Goal: Information Seeking & Learning: Find specific fact

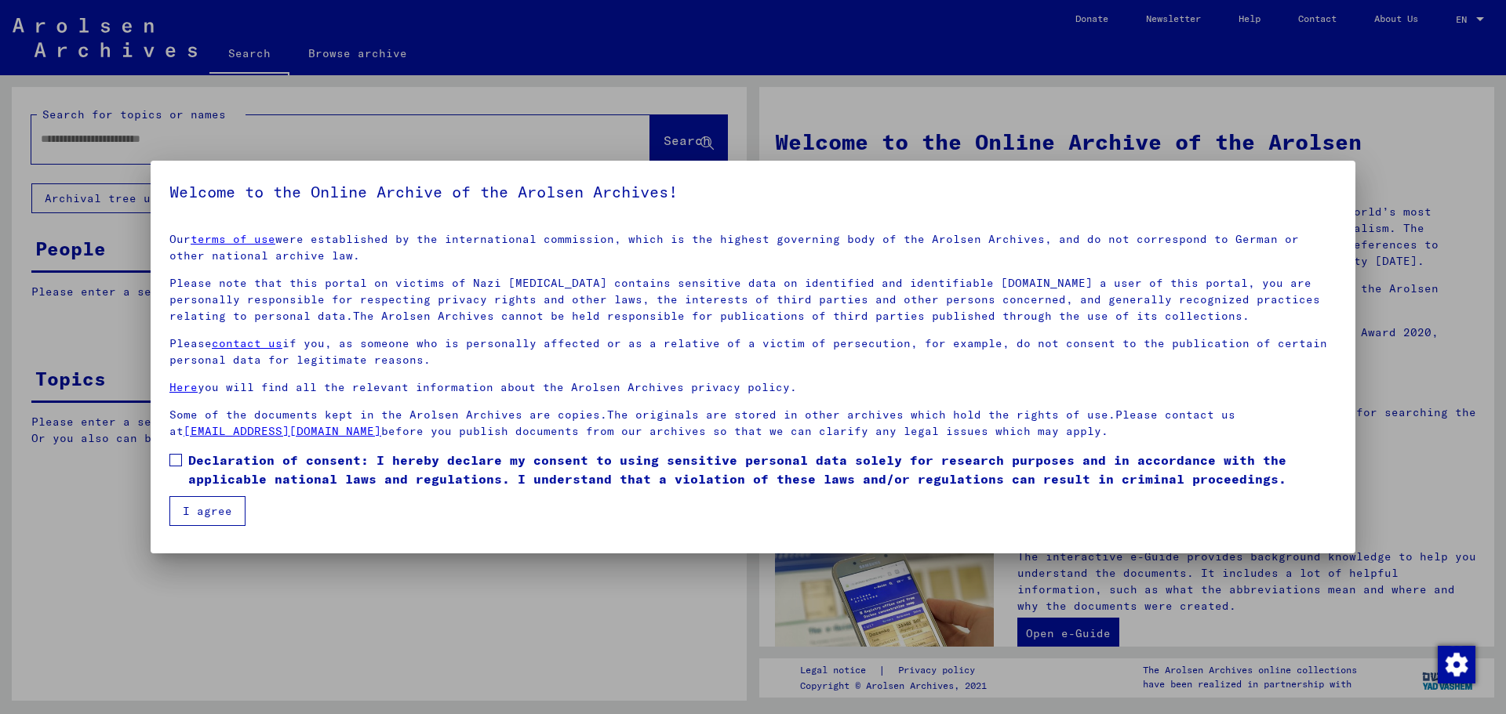
click at [174, 462] on span at bounding box center [175, 460] width 13 height 13
click at [192, 502] on button "I agree" at bounding box center [207, 511] width 76 height 30
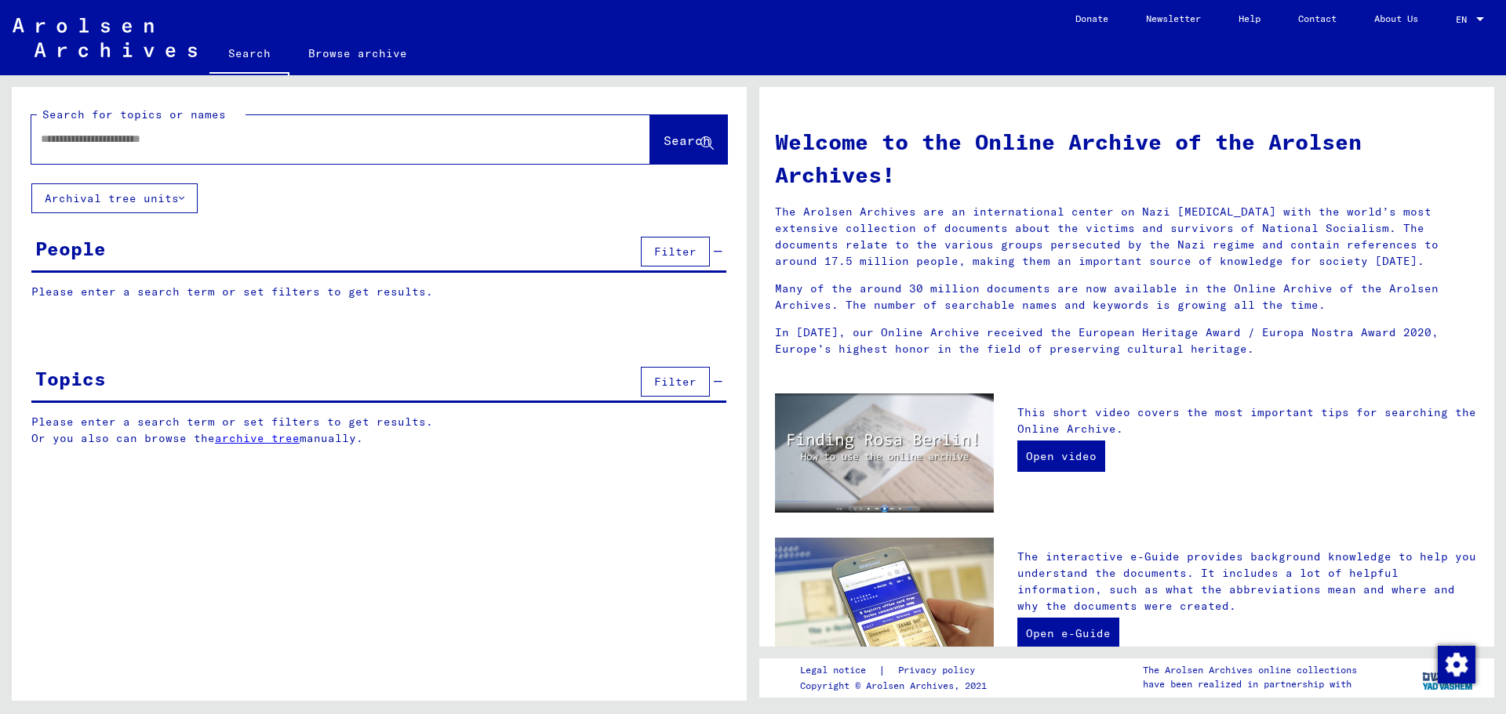
click at [158, 147] on input "text" at bounding box center [322, 139] width 562 height 16
type input "**********"
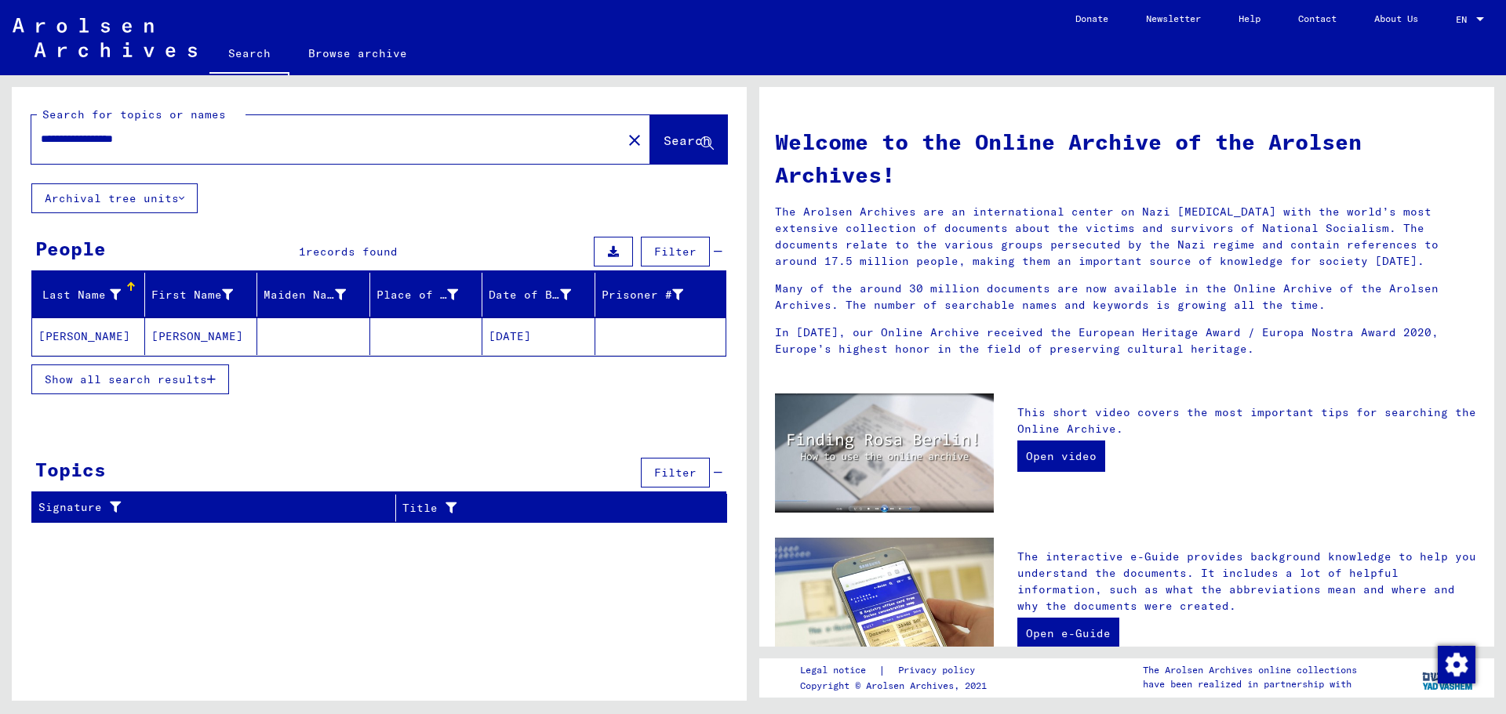
click at [212, 379] on icon "button" at bounding box center [211, 379] width 9 height 11
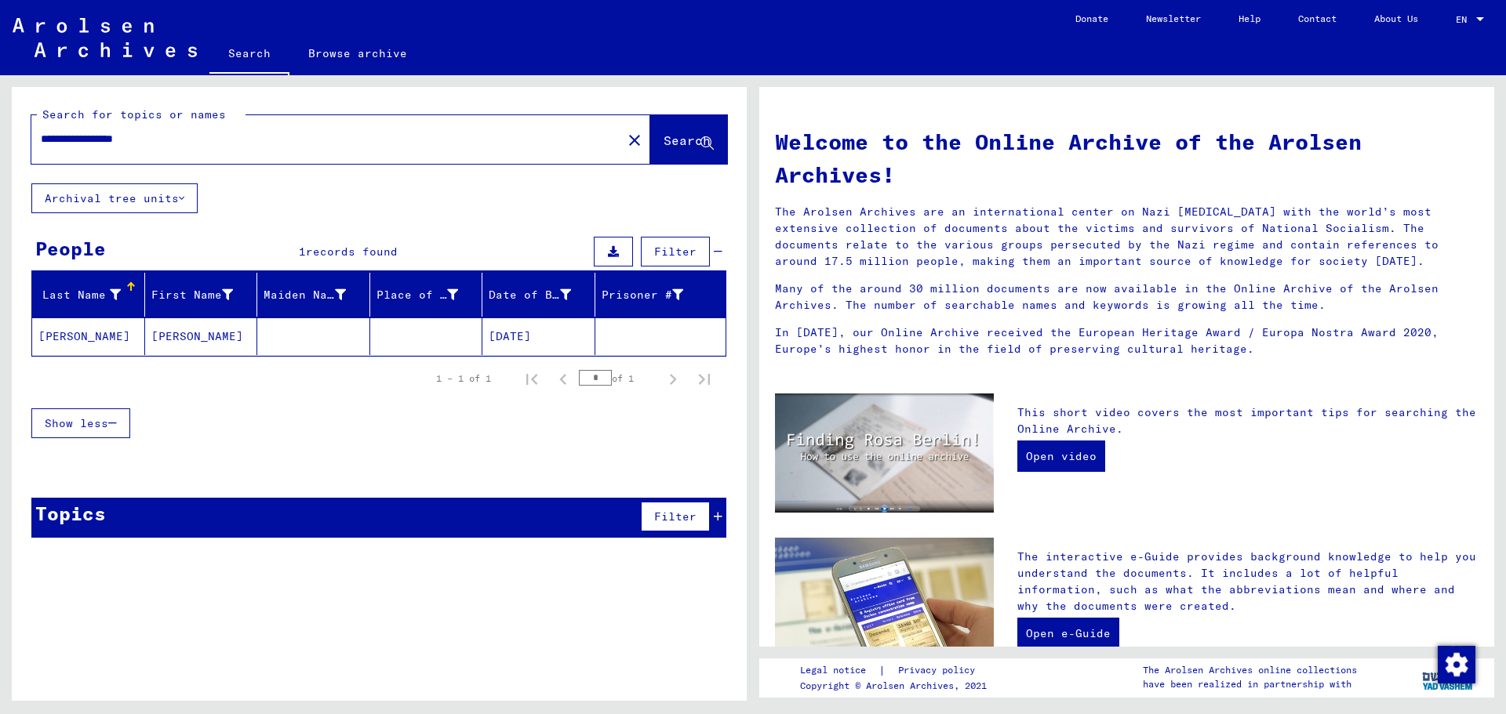
click at [495, 345] on mat-cell "[DATE]" at bounding box center [538, 337] width 113 height 38
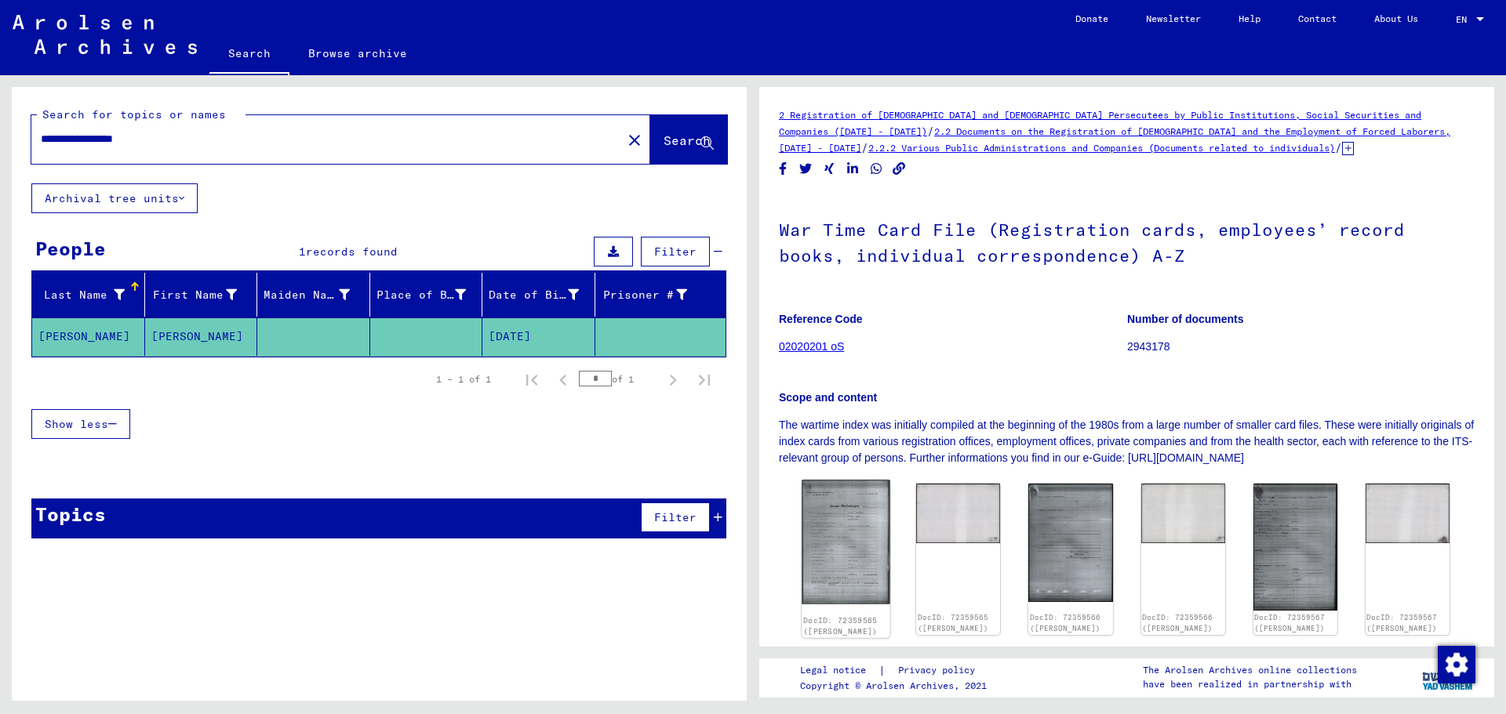
click at [824, 527] on img at bounding box center [846, 542] width 89 height 124
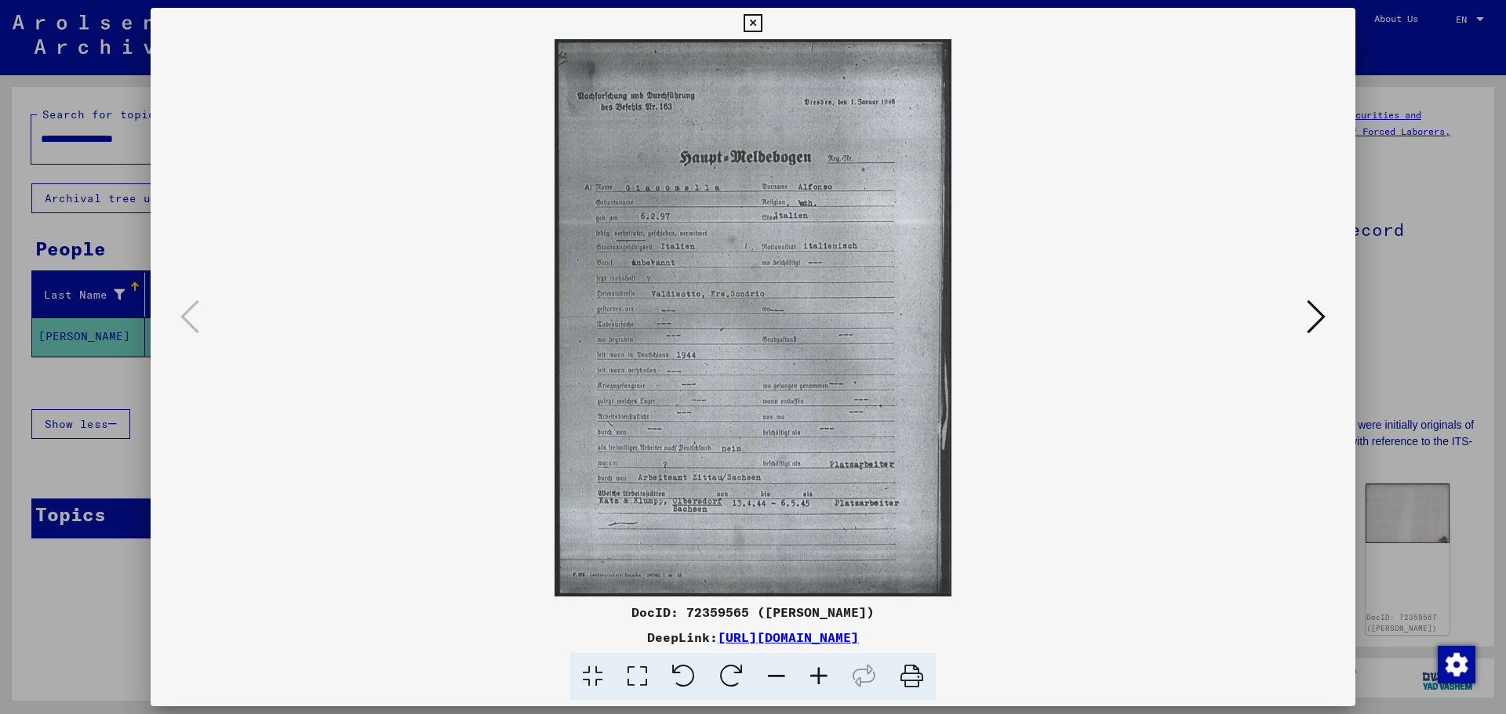
click at [823, 676] on icon at bounding box center [819, 677] width 42 height 48
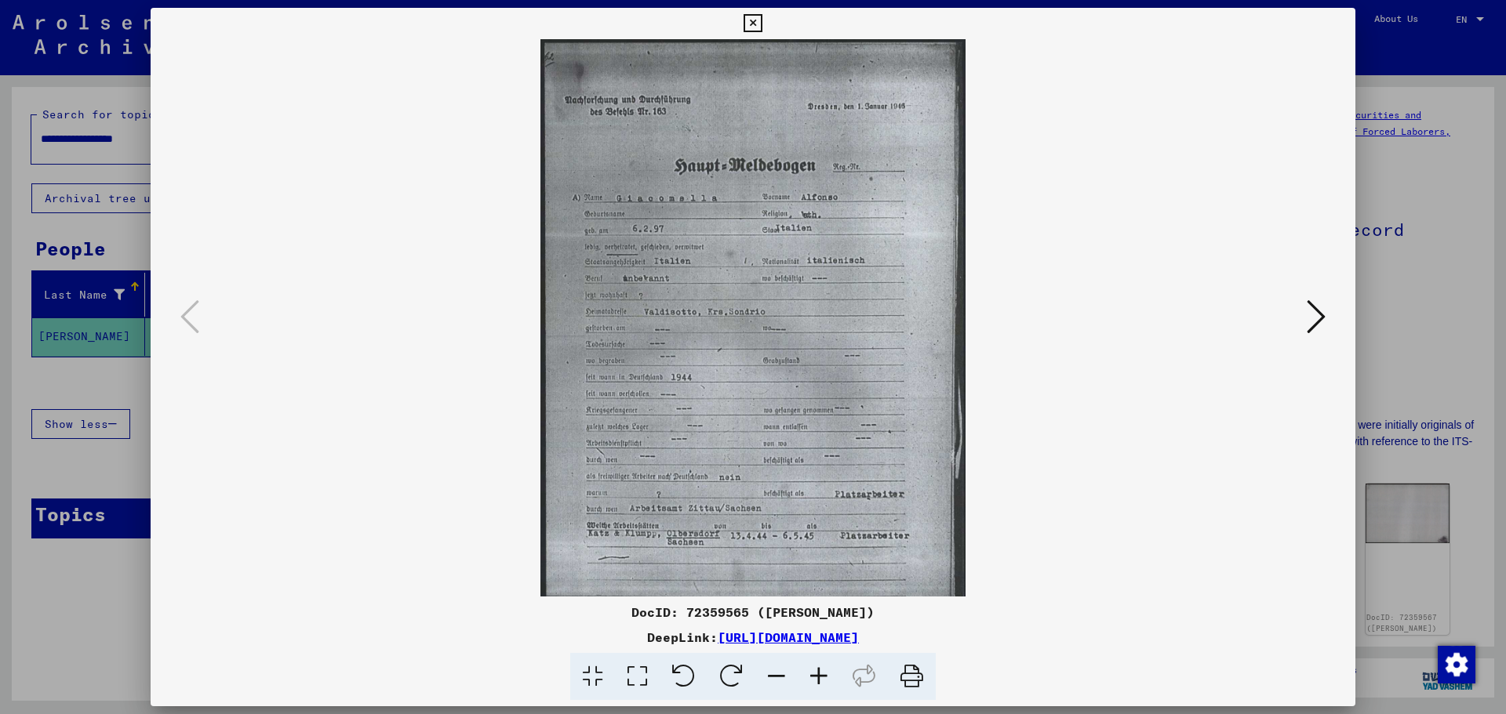
click at [823, 676] on icon at bounding box center [819, 677] width 42 height 48
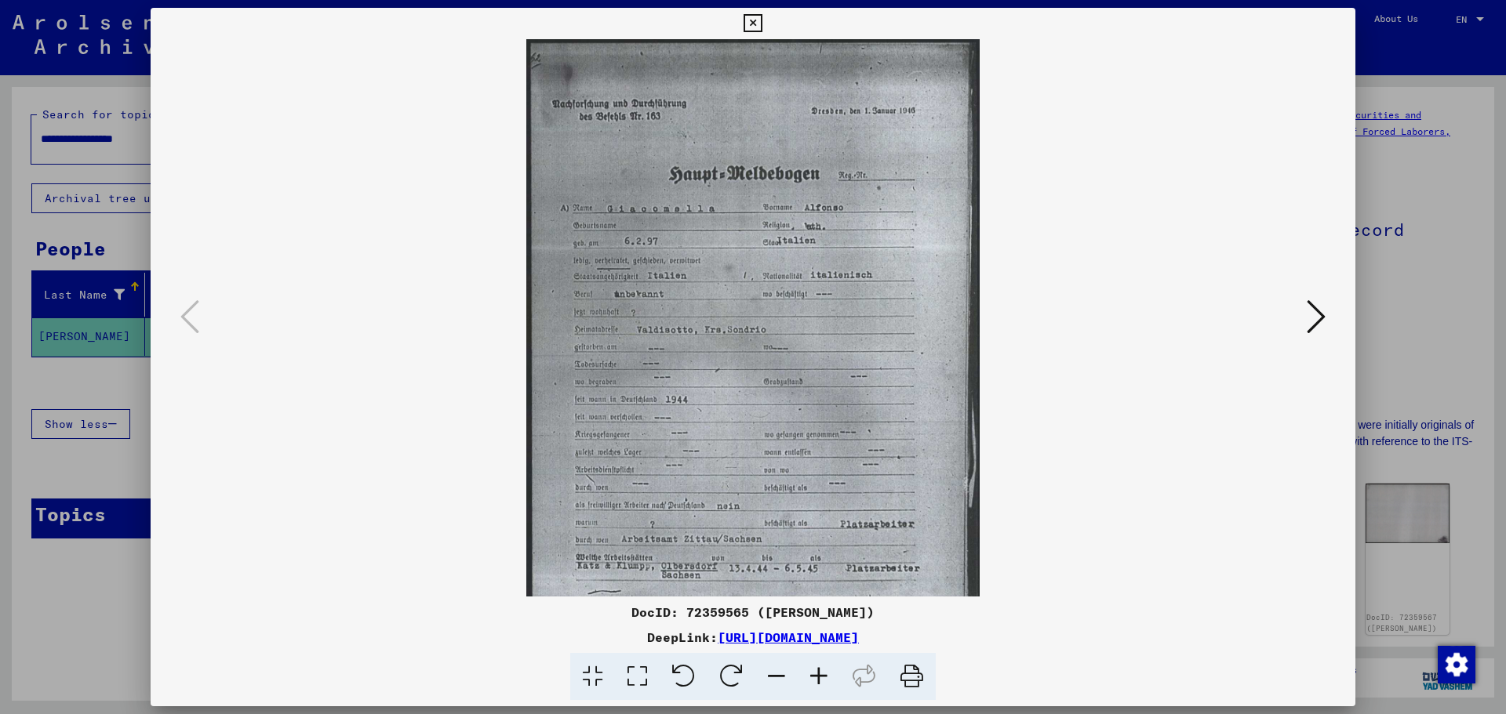
click at [823, 676] on icon at bounding box center [819, 677] width 42 height 48
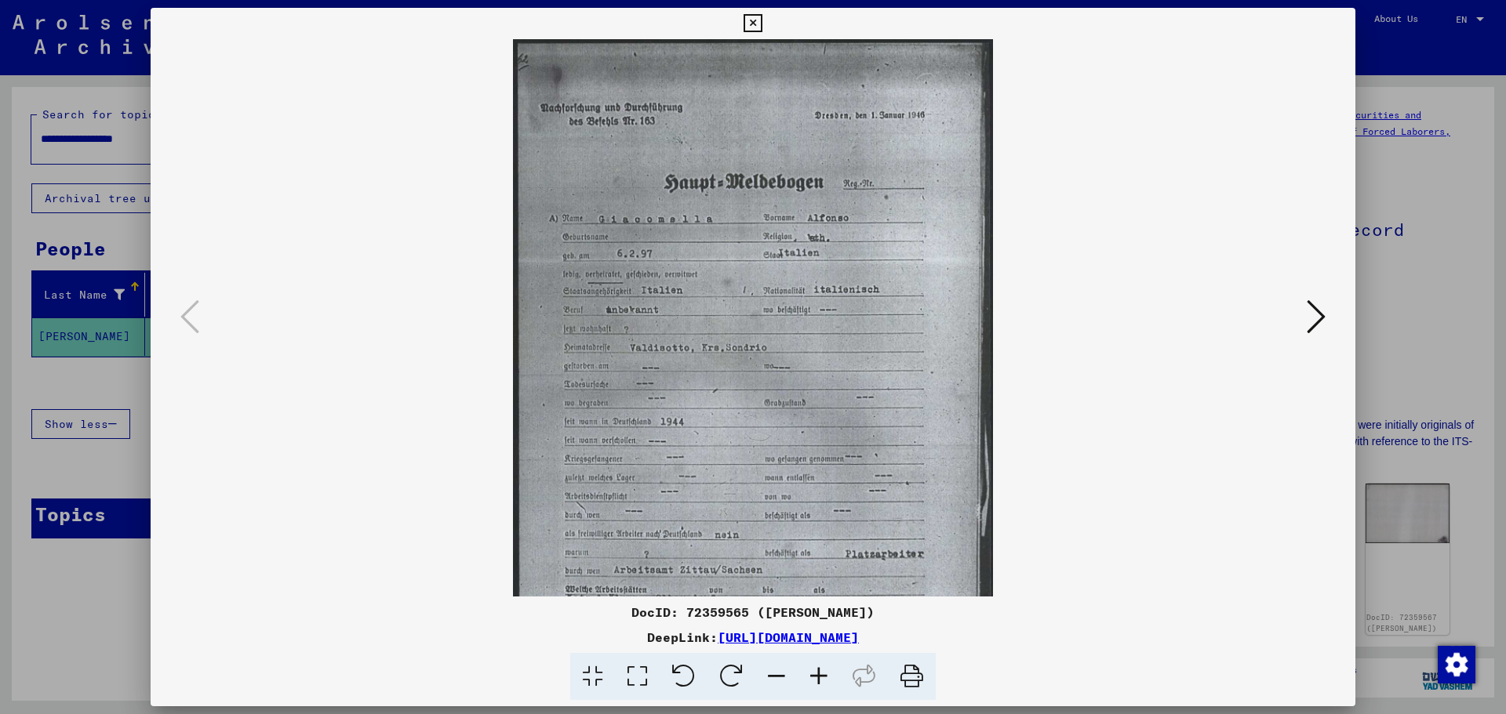
click at [823, 676] on icon at bounding box center [819, 677] width 42 height 48
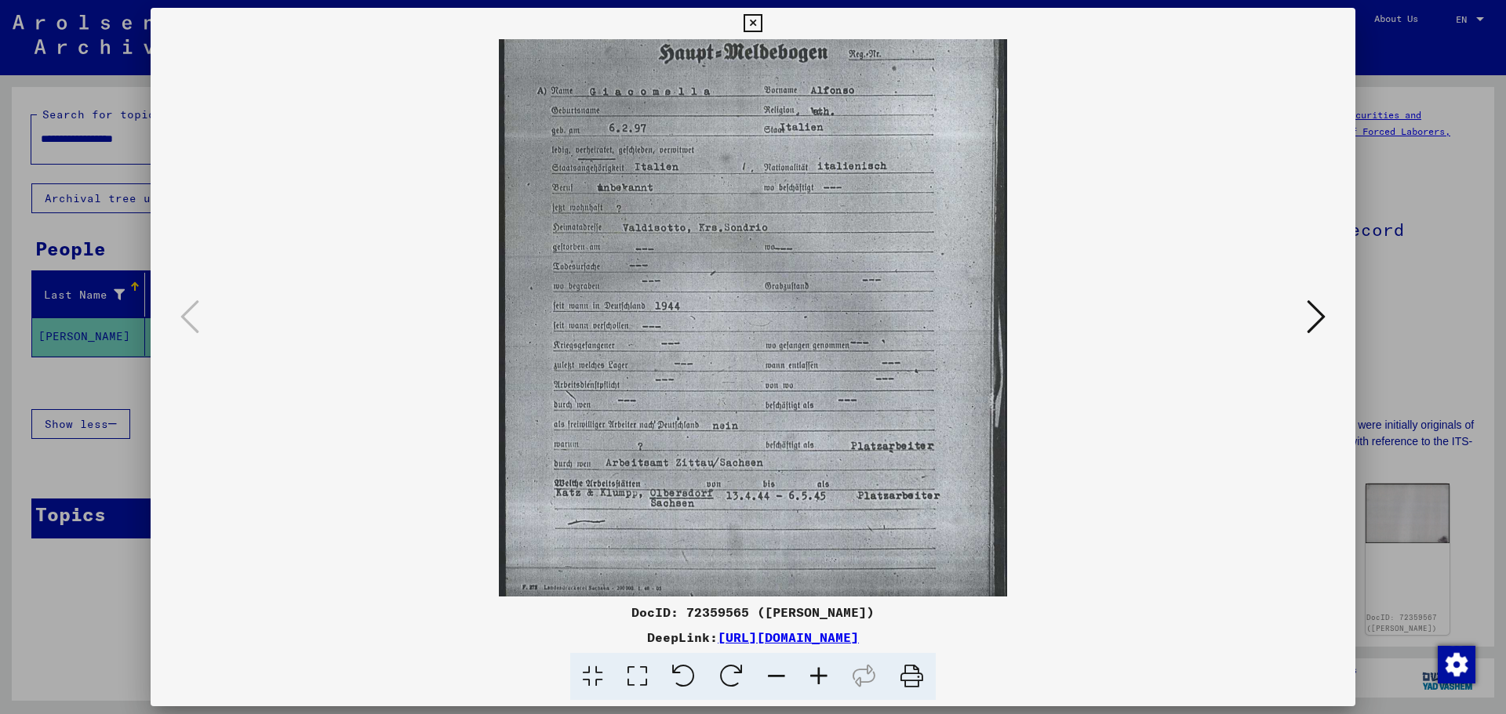
scroll to position [140, 0]
drag, startPoint x: 764, startPoint y: 547, endPoint x: 752, endPoint y: 407, distance: 140.9
click at [752, 407] on img at bounding box center [753, 256] width 508 height 714
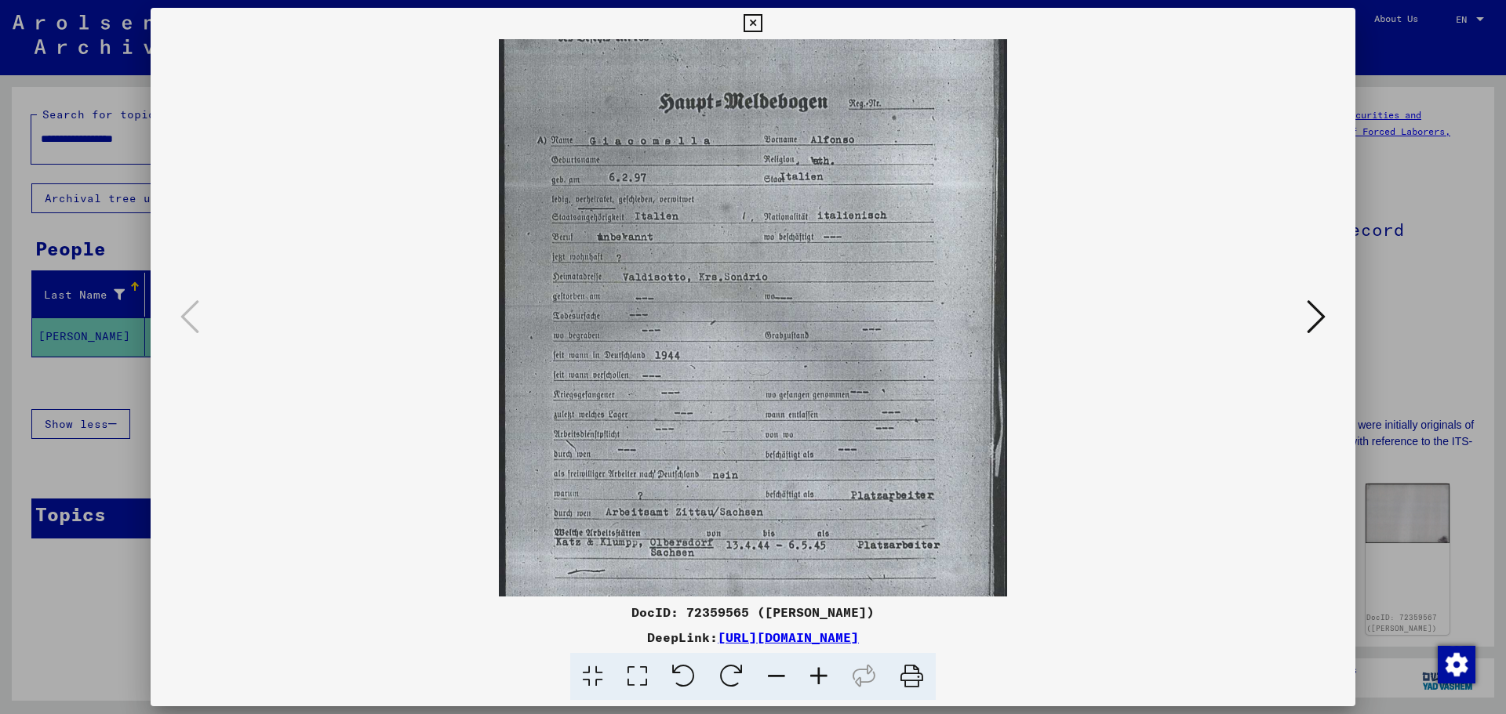
scroll to position [0, 0]
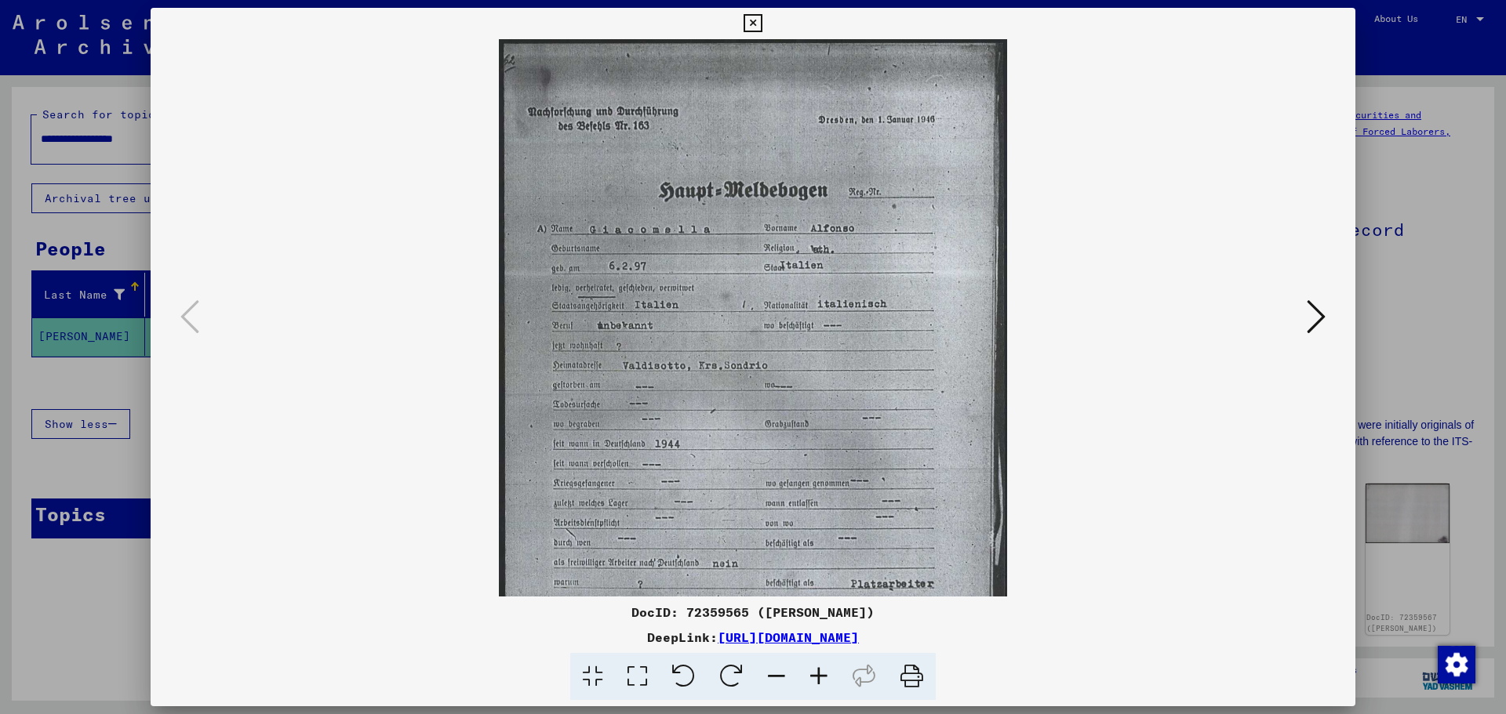
drag, startPoint x: 686, startPoint y: 258, endPoint x: 689, endPoint y: 438, distance: 179.6
click at [689, 438] on img at bounding box center [753, 396] width 508 height 714
click at [813, 674] on icon at bounding box center [819, 677] width 42 height 48
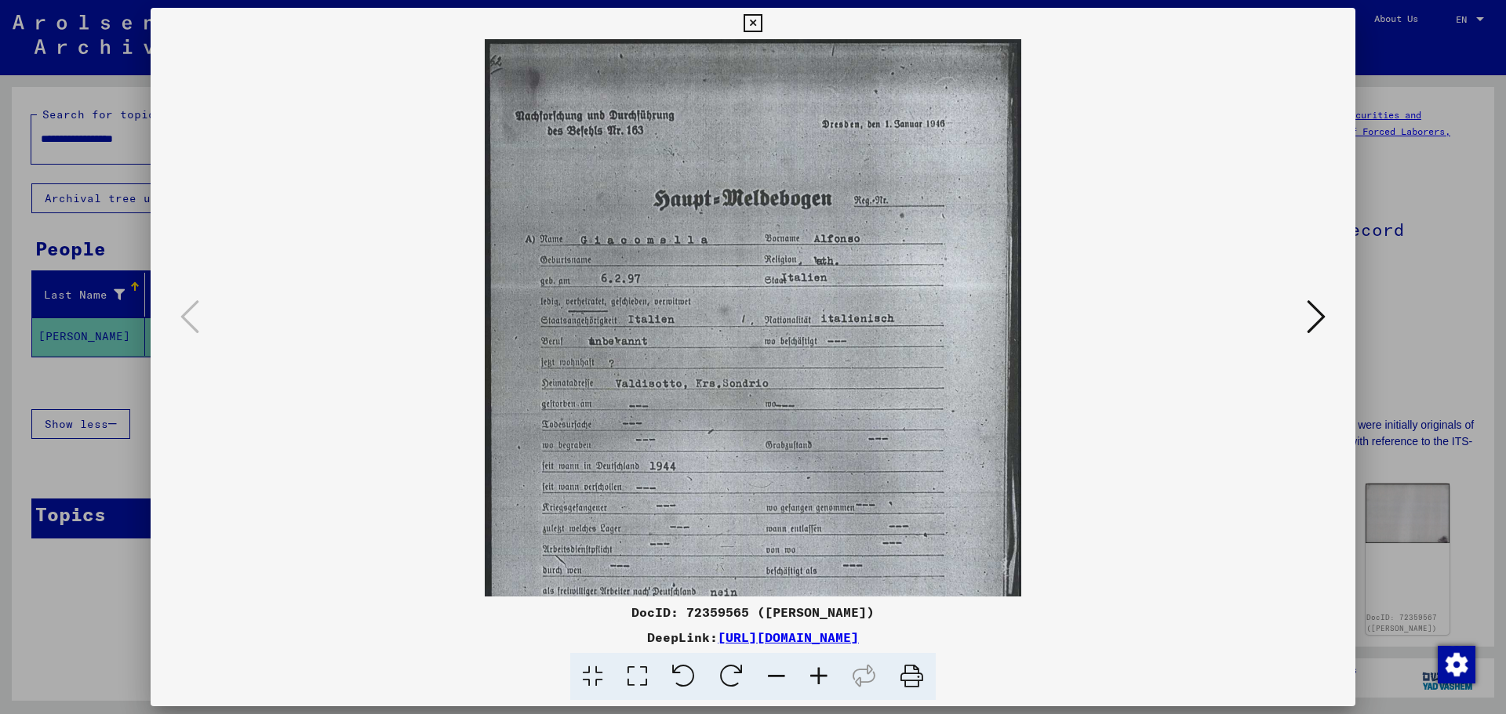
click at [813, 674] on icon at bounding box center [819, 677] width 42 height 48
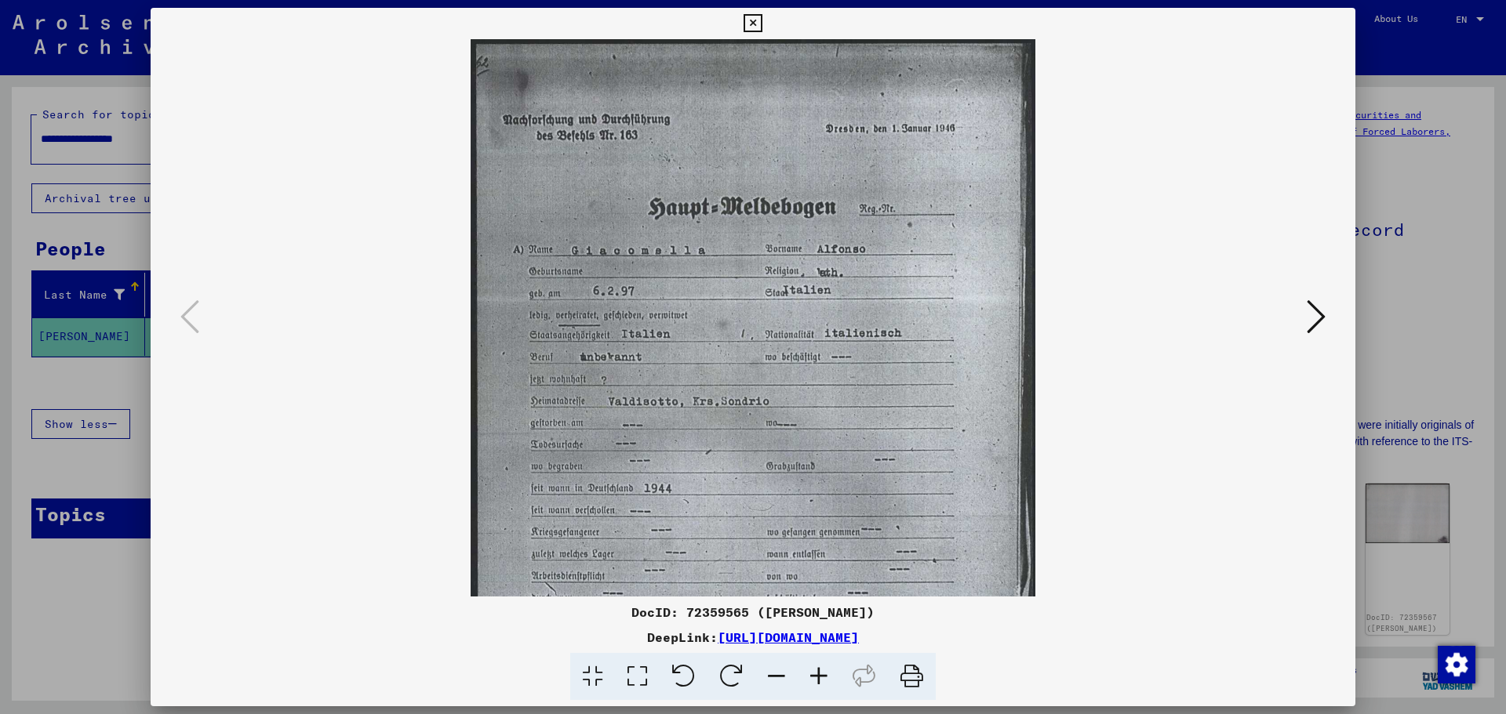
click at [813, 674] on icon at bounding box center [819, 677] width 42 height 48
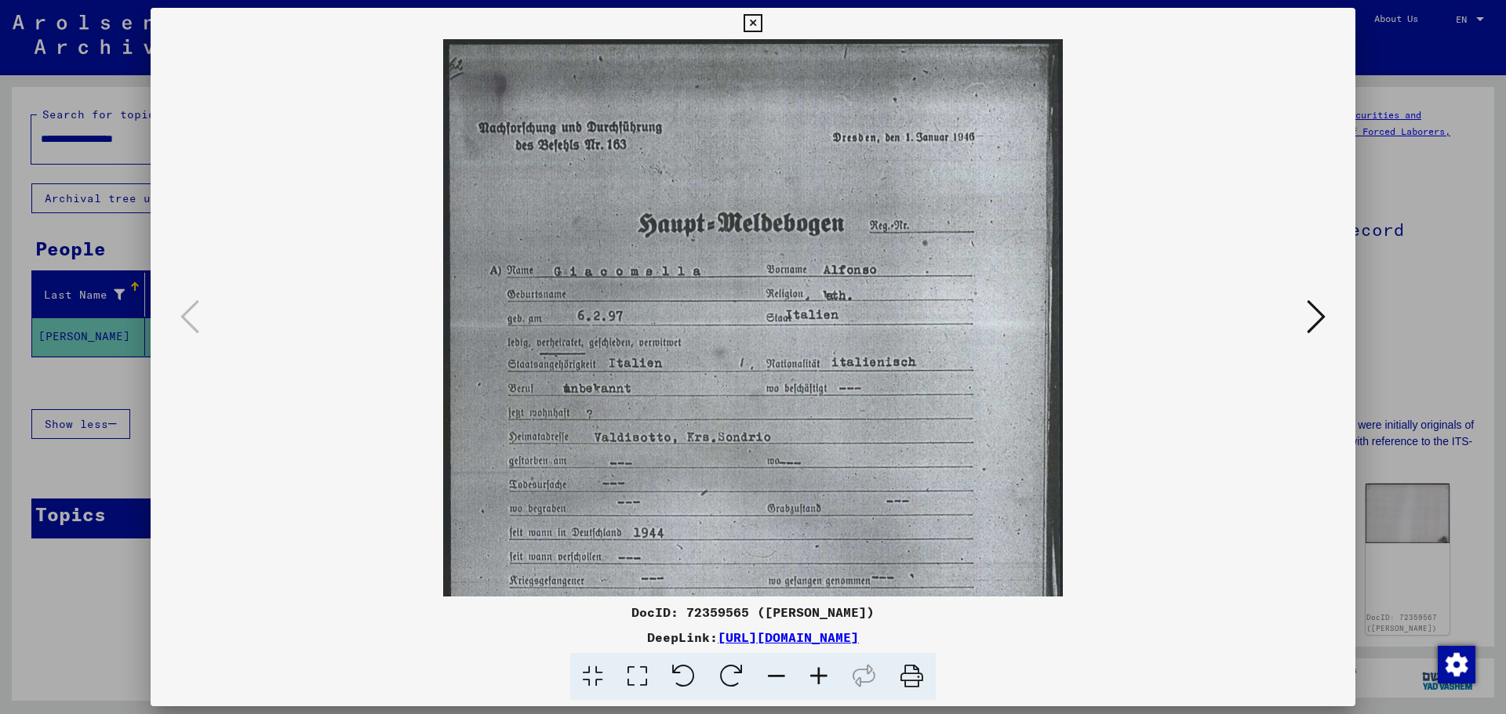
click at [813, 674] on icon at bounding box center [819, 677] width 42 height 48
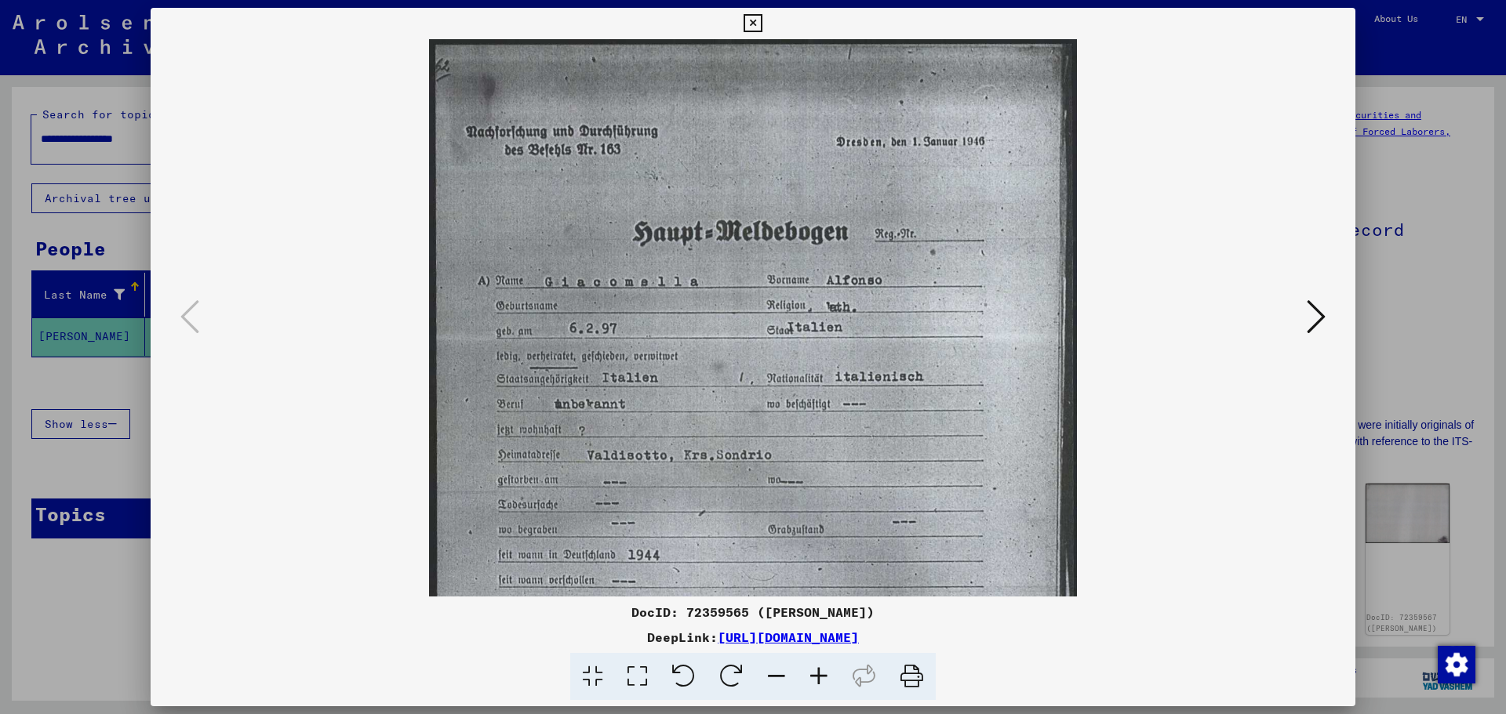
click at [813, 674] on icon at bounding box center [819, 677] width 42 height 48
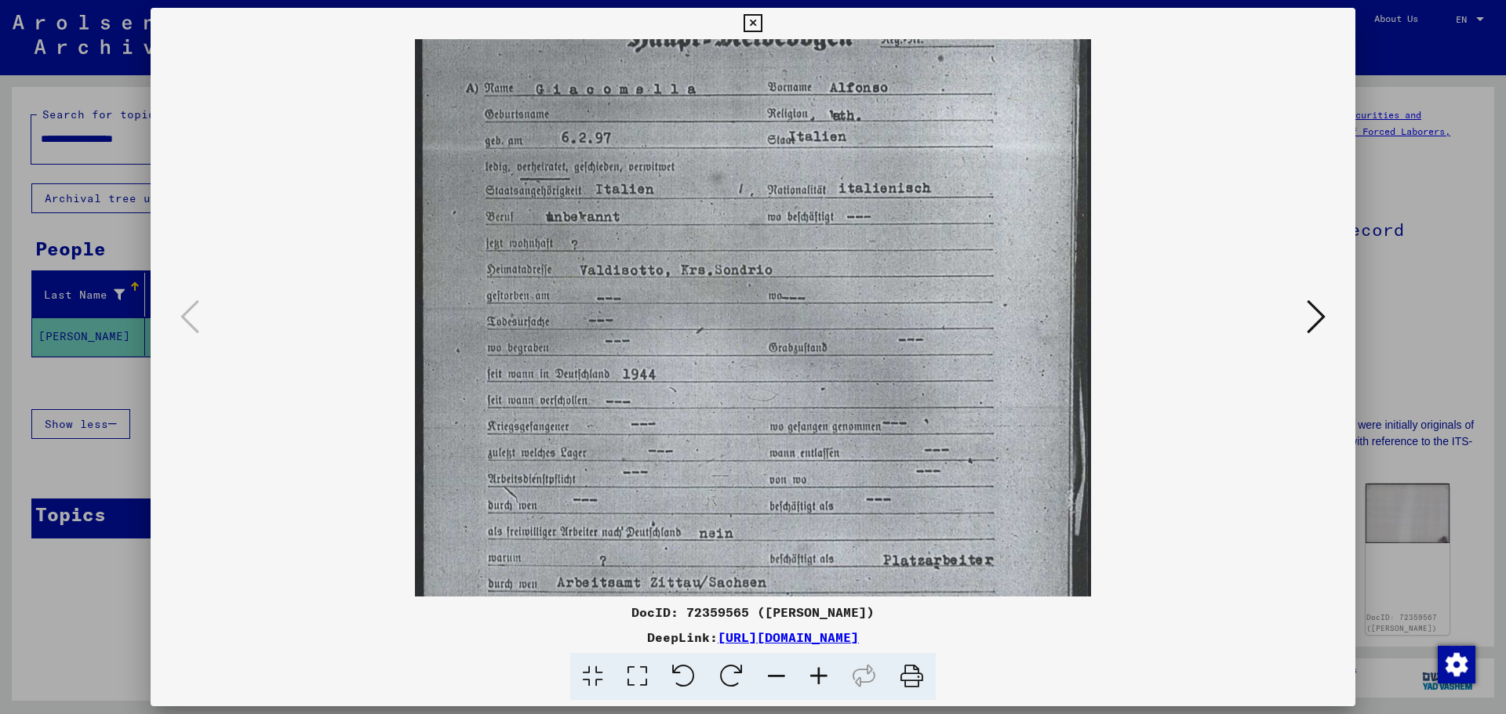
drag, startPoint x: 736, startPoint y: 550, endPoint x: 727, endPoint y: 346, distance: 204.1
click at [727, 346] on img at bounding box center [753, 311] width 676 height 950
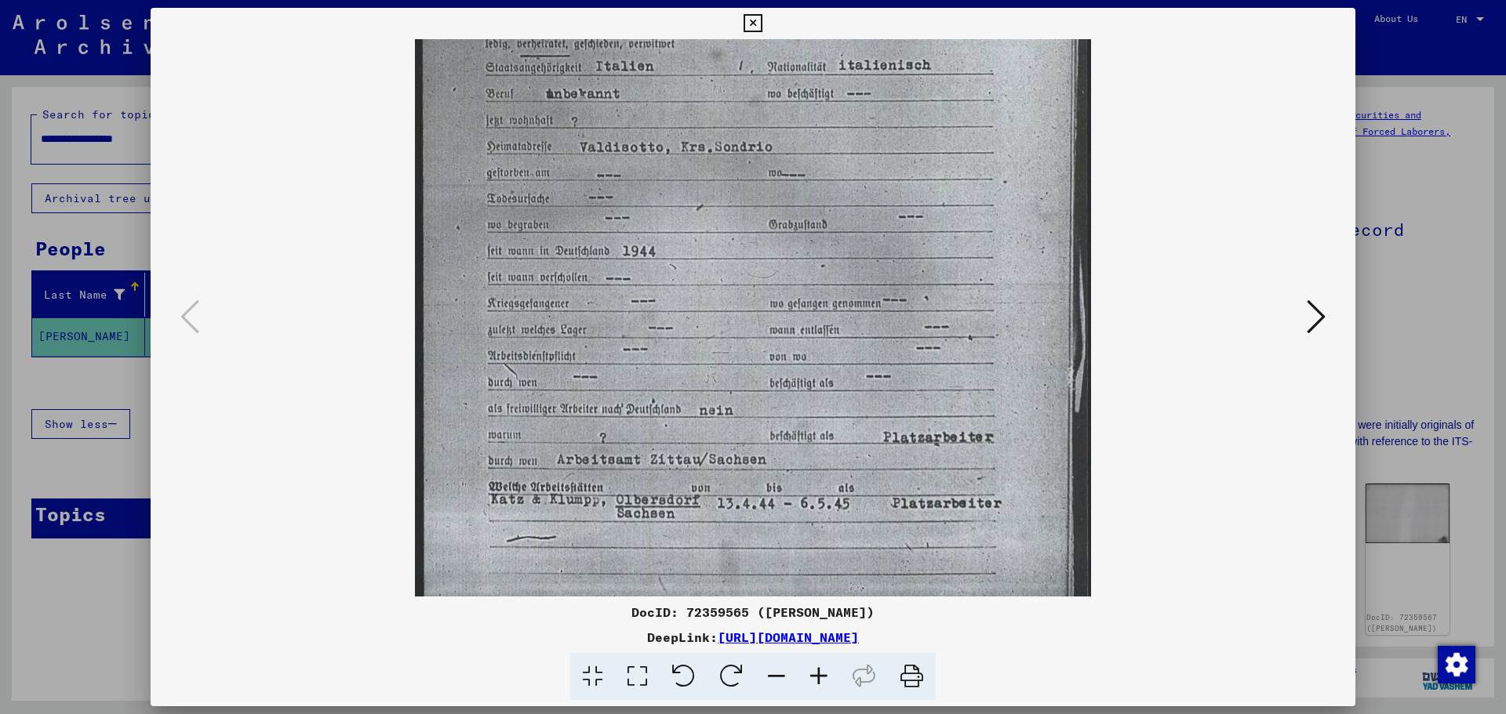
scroll to position [389, 0]
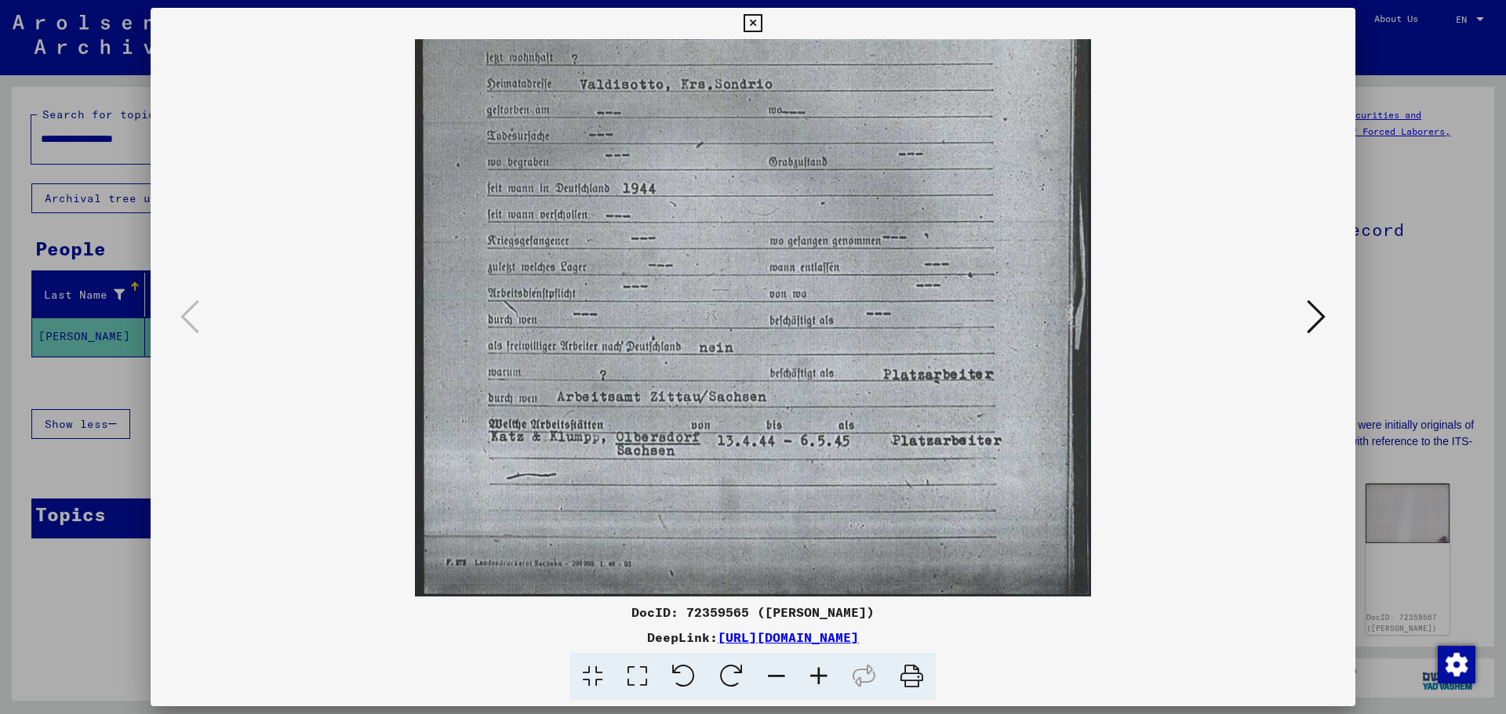
drag, startPoint x: 714, startPoint y: 492, endPoint x: 704, endPoint y: 307, distance: 185.4
click at [704, 307] on img at bounding box center [753, 125] width 676 height 950
click at [1316, 321] on icon at bounding box center [1316, 317] width 19 height 38
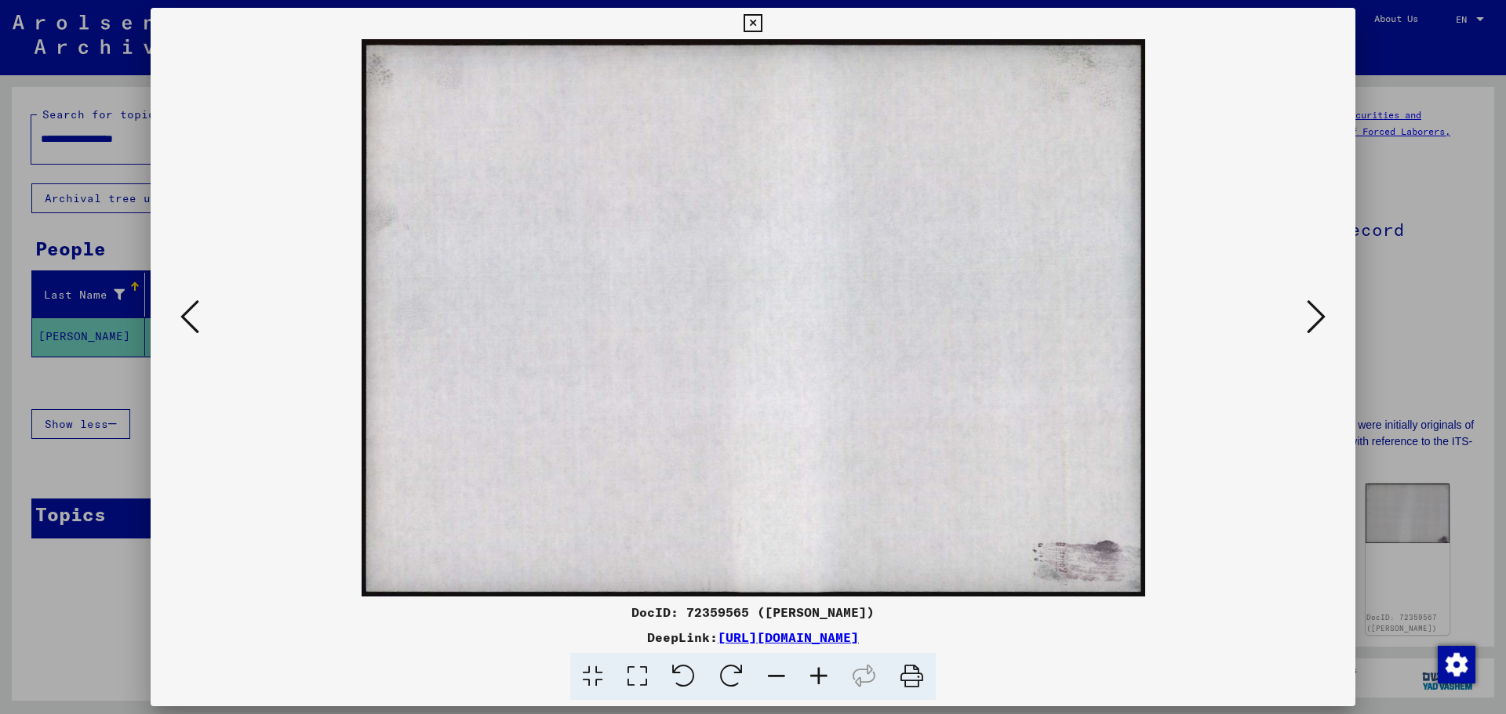
click at [1316, 321] on icon at bounding box center [1316, 317] width 19 height 38
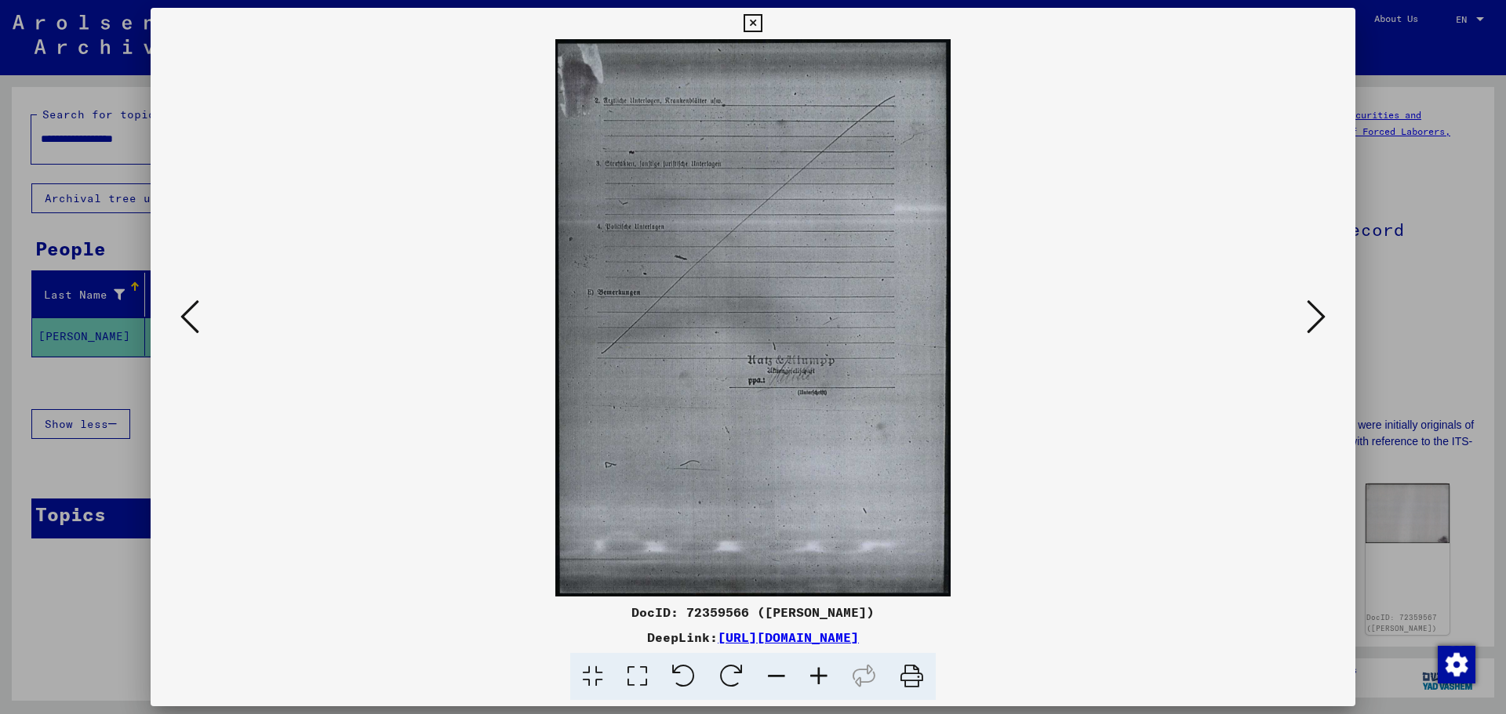
click at [1316, 321] on icon at bounding box center [1316, 317] width 19 height 38
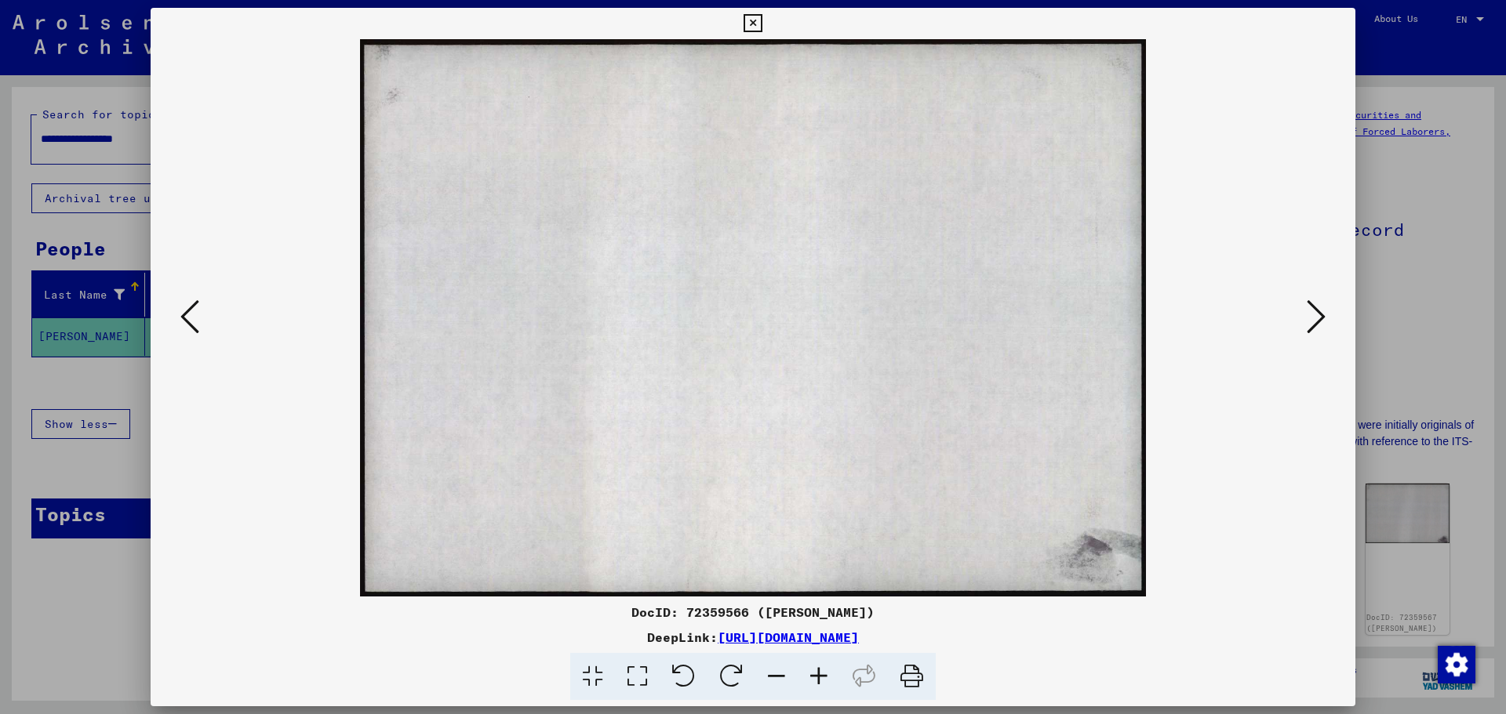
click at [1316, 321] on icon at bounding box center [1316, 317] width 19 height 38
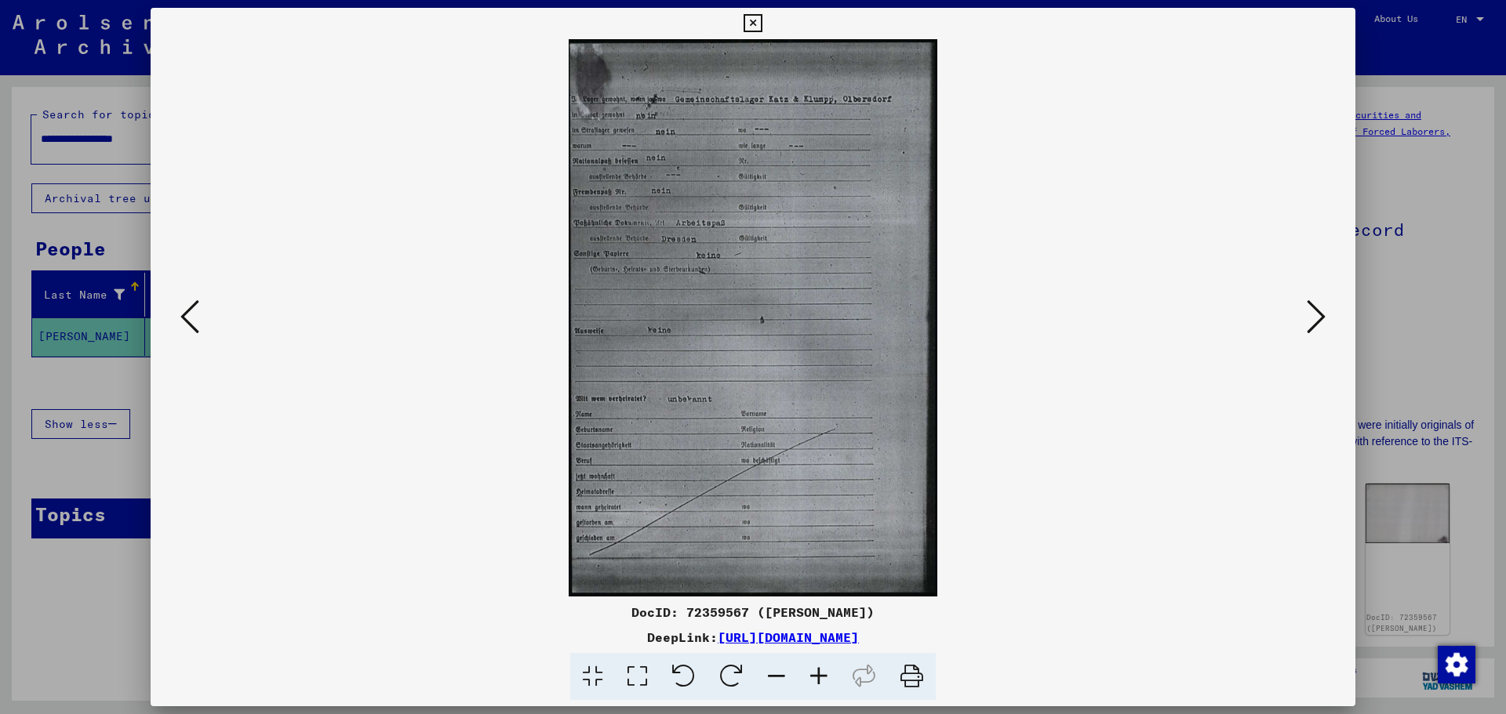
click at [731, 290] on img at bounding box center [753, 318] width 369 height 558
click at [822, 679] on icon at bounding box center [819, 677] width 42 height 48
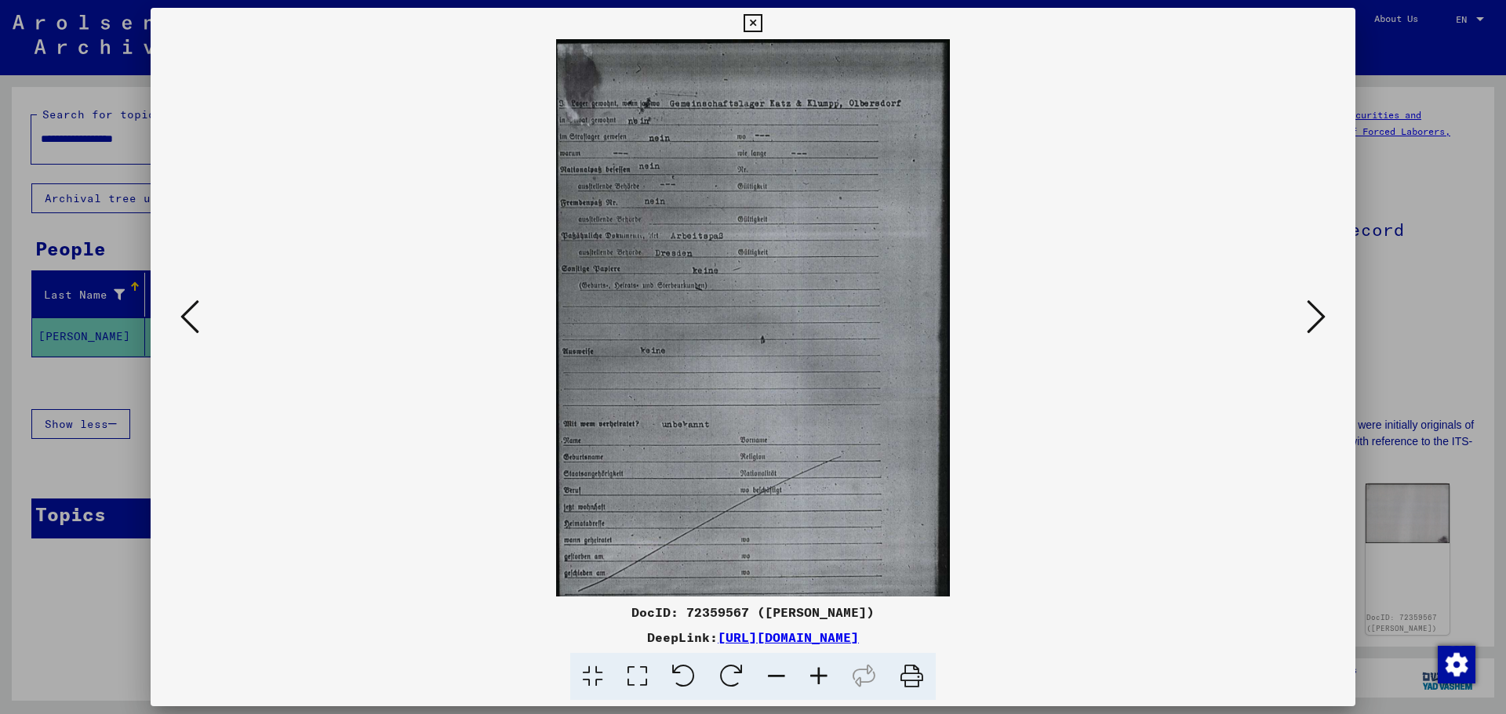
click at [822, 679] on icon at bounding box center [819, 677] width 42 height 48
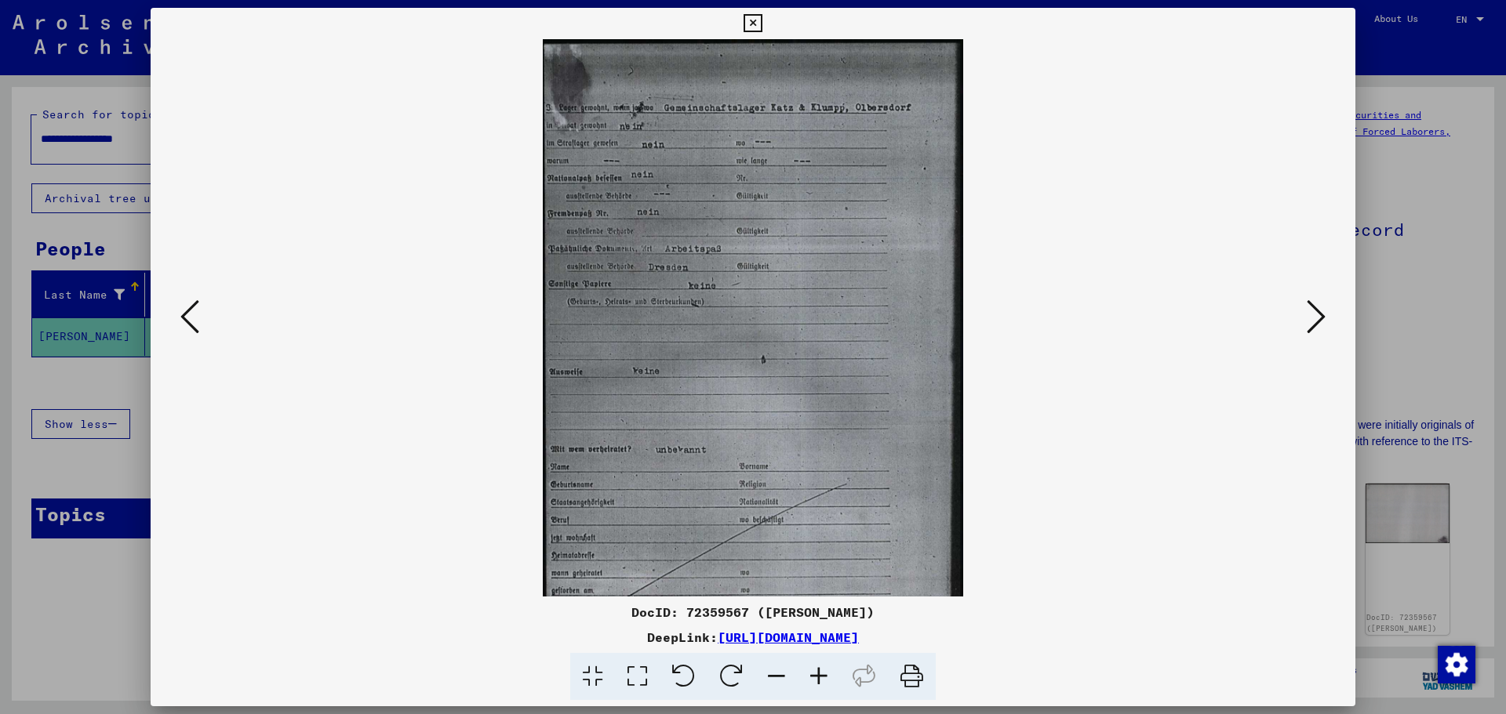
click at [822, 679] on icon at bounding box center [819, 677] width 42 height 48
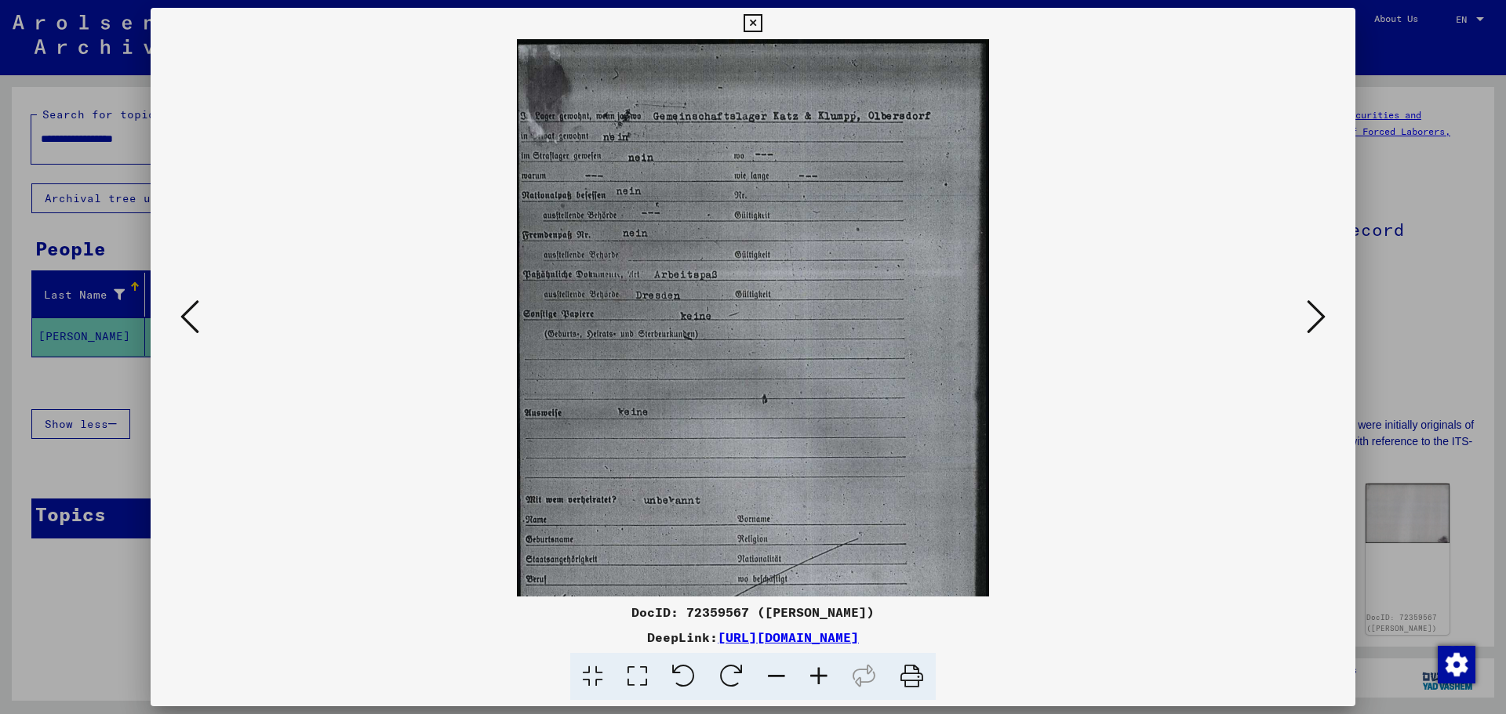
click at [822, 679] on icon at bounding box center [819, 677] width 42 height 48
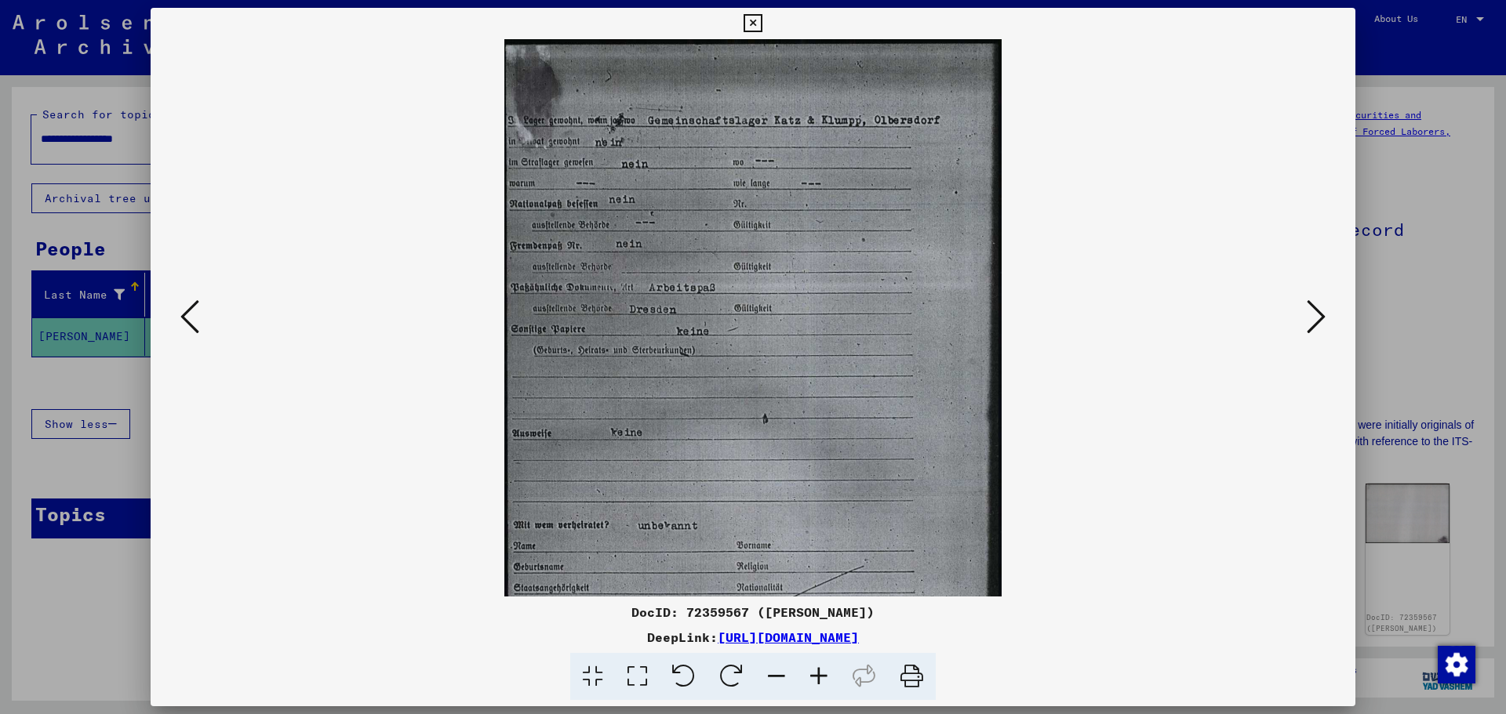
click at [822, 679] on icon at bounding box center [819, 677] width 42 height 48
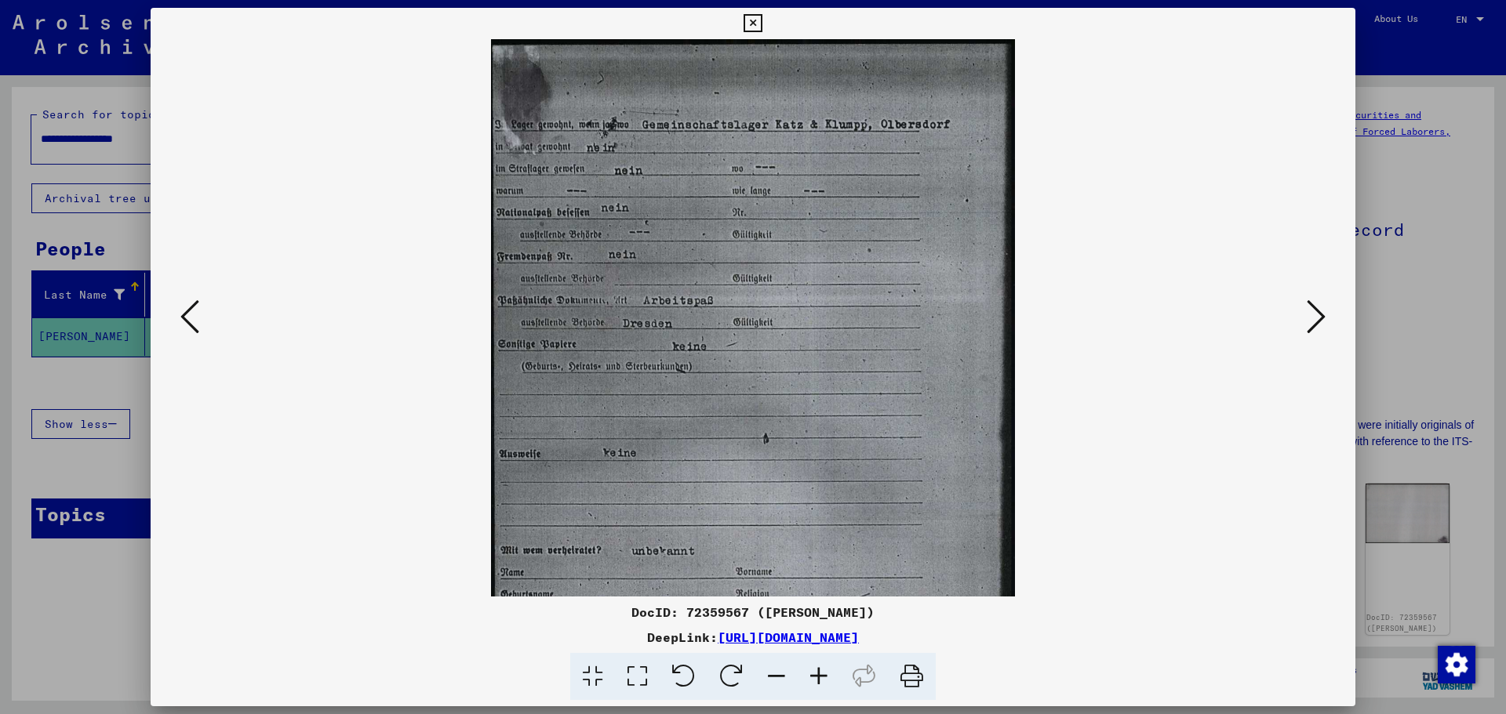
click at [822, 679] on icon at bounding box center [819, 677] width 42 height 48
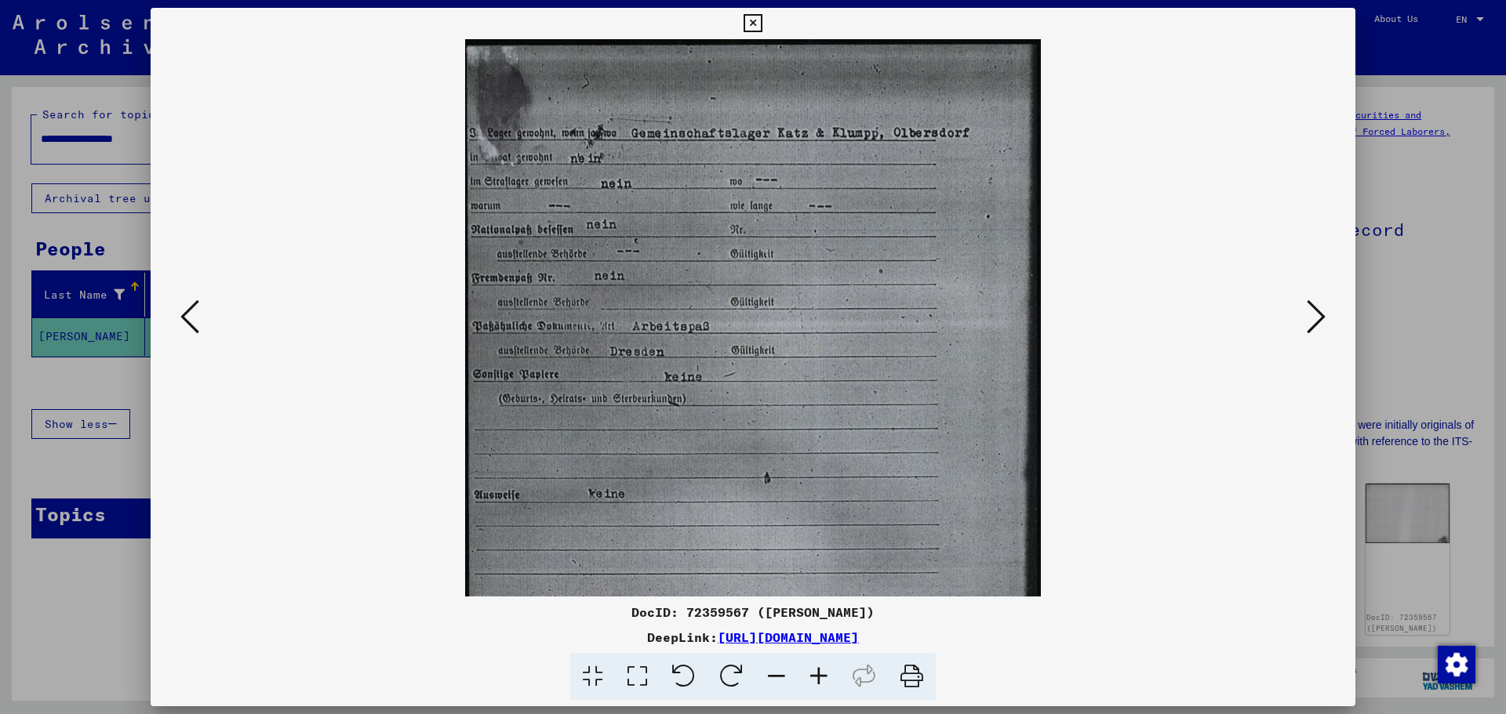
click at [822, 679] on icon at bounding box center [819, 677] width 42 height 48
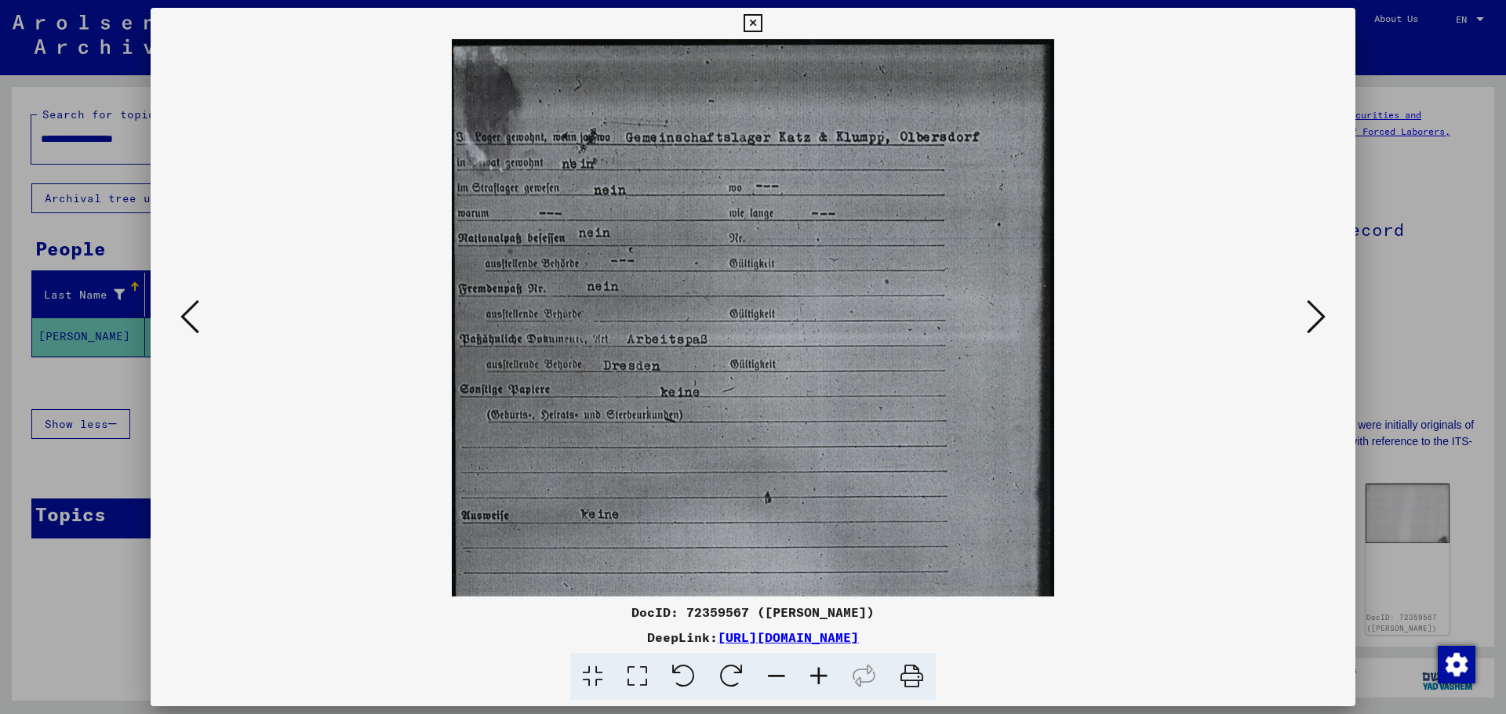
click at [1303, 318] on button at bounding box center [1316, 318] width 28 height 45
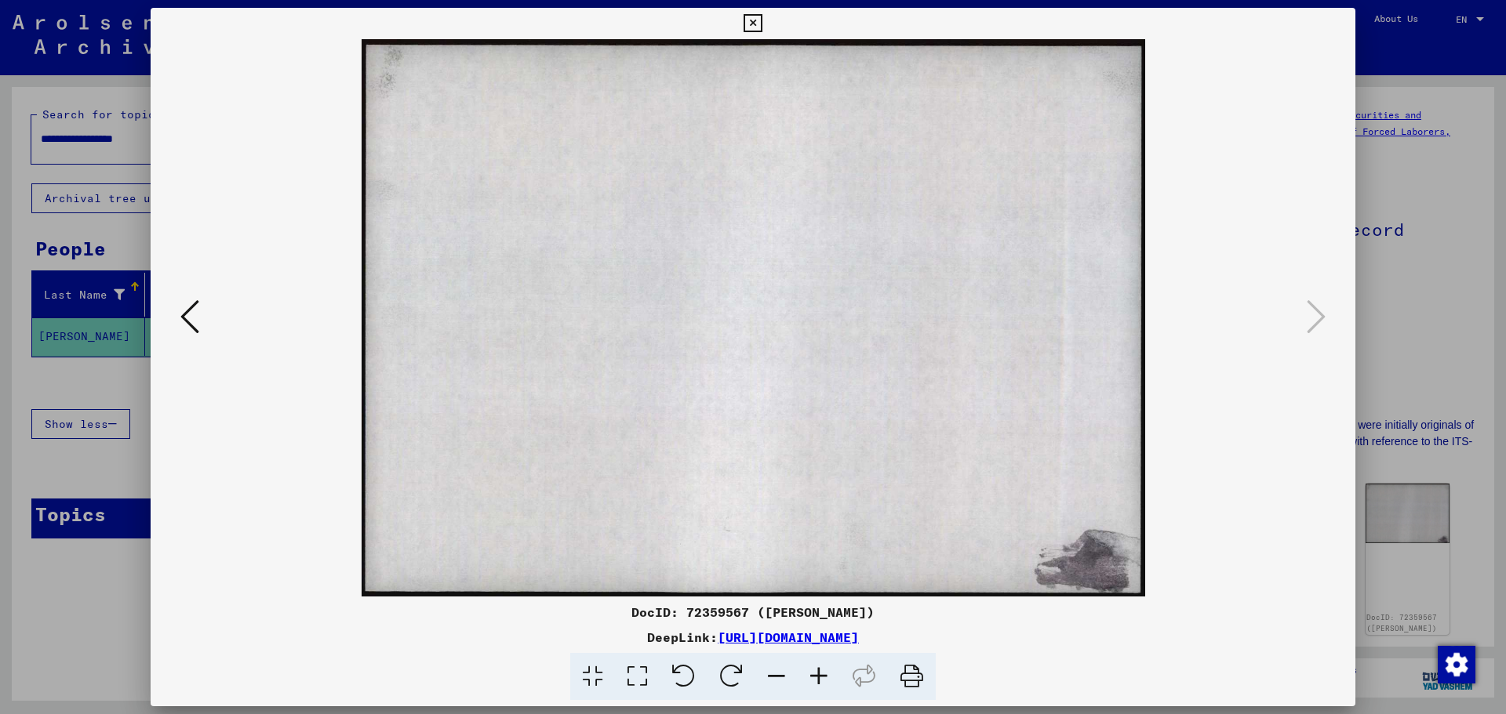
click at [757, 27] on icon at bounding box center [752, 23] width 18 height 19
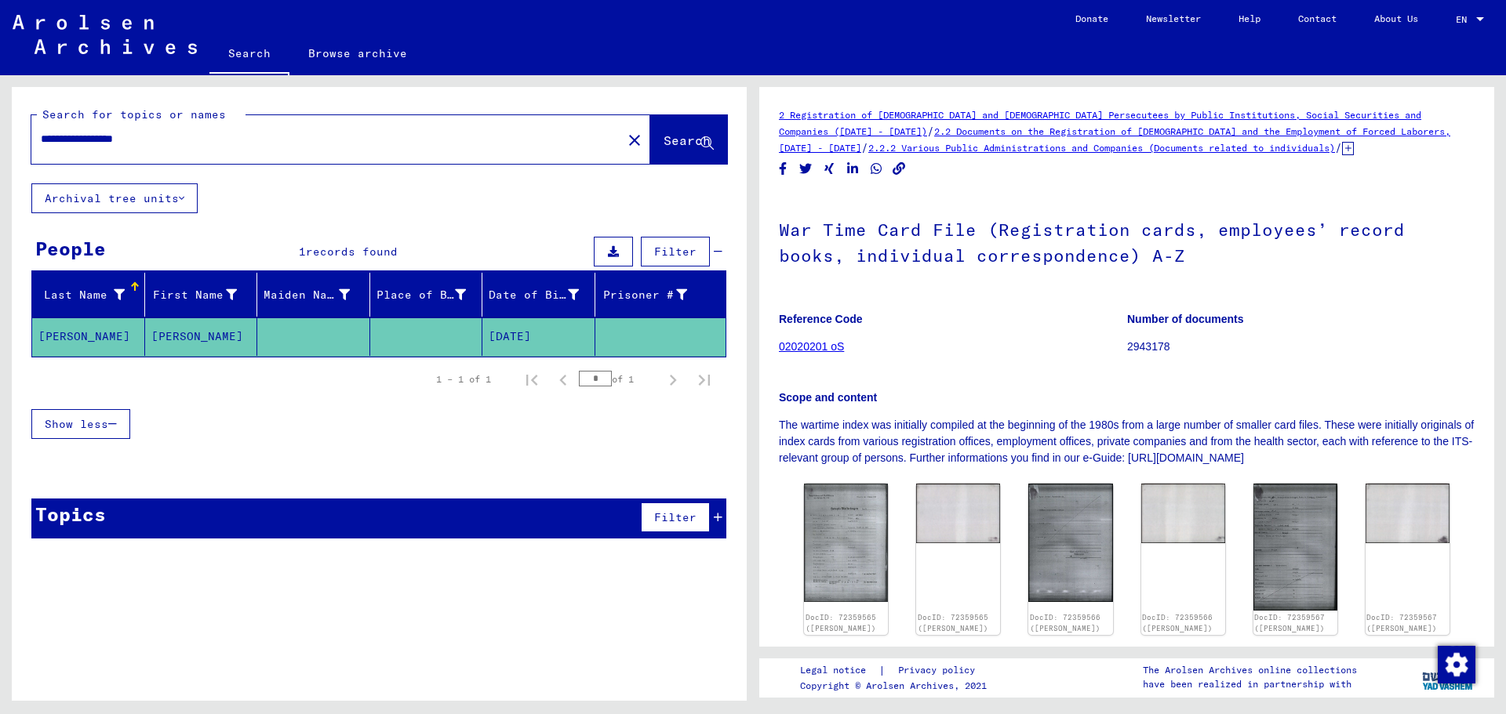
click at [202, 136] on input "**********" at bounding box center [327, 139] width 572 height 16
drag, startPoint x: 214, startPoint y: 134, endPoint x: 29, endPoint y: 127, distance: 185.2
click at [29, 127] on div "**********" at bounding box center [379, 135] width 735 height 96
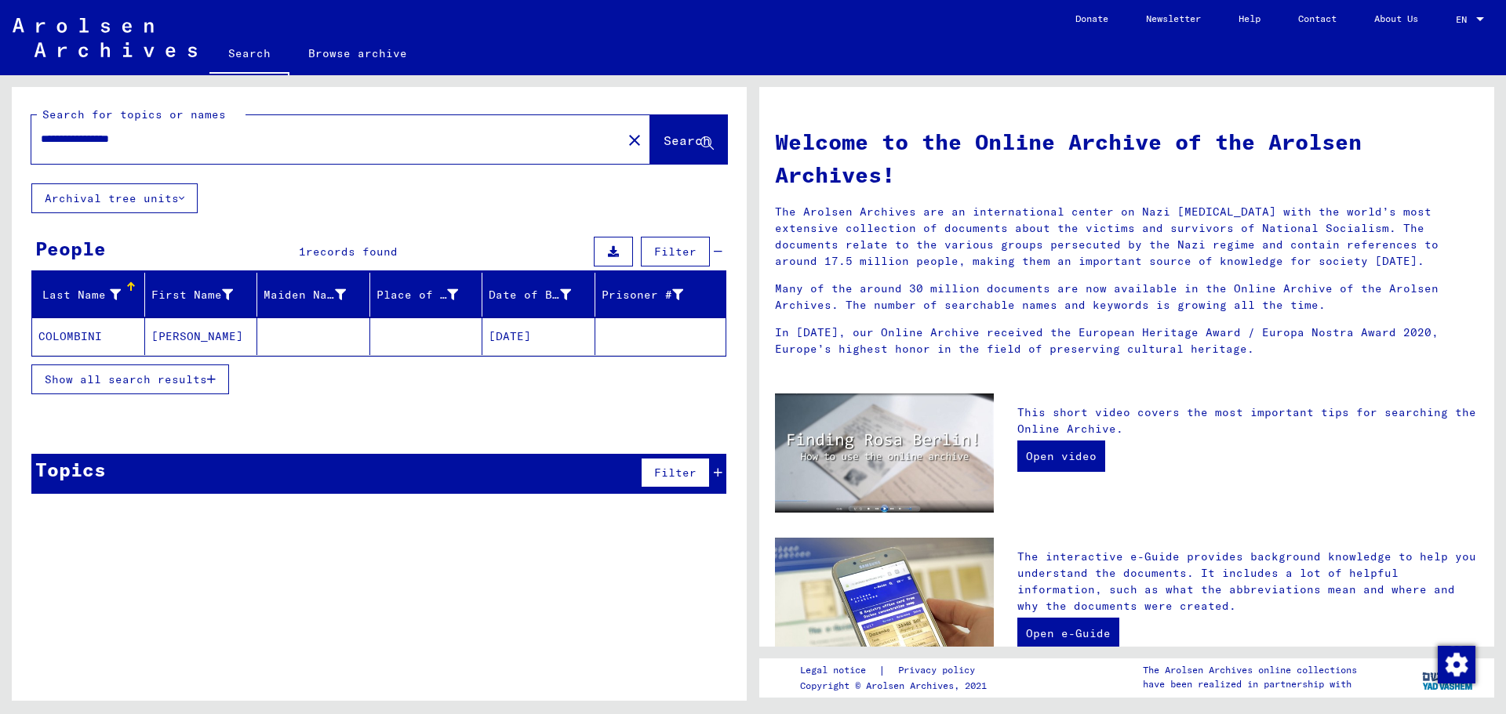
click at [505, 334] on mat-cell "[DATE]" at bounding box center [538, 337] width 113 height 38
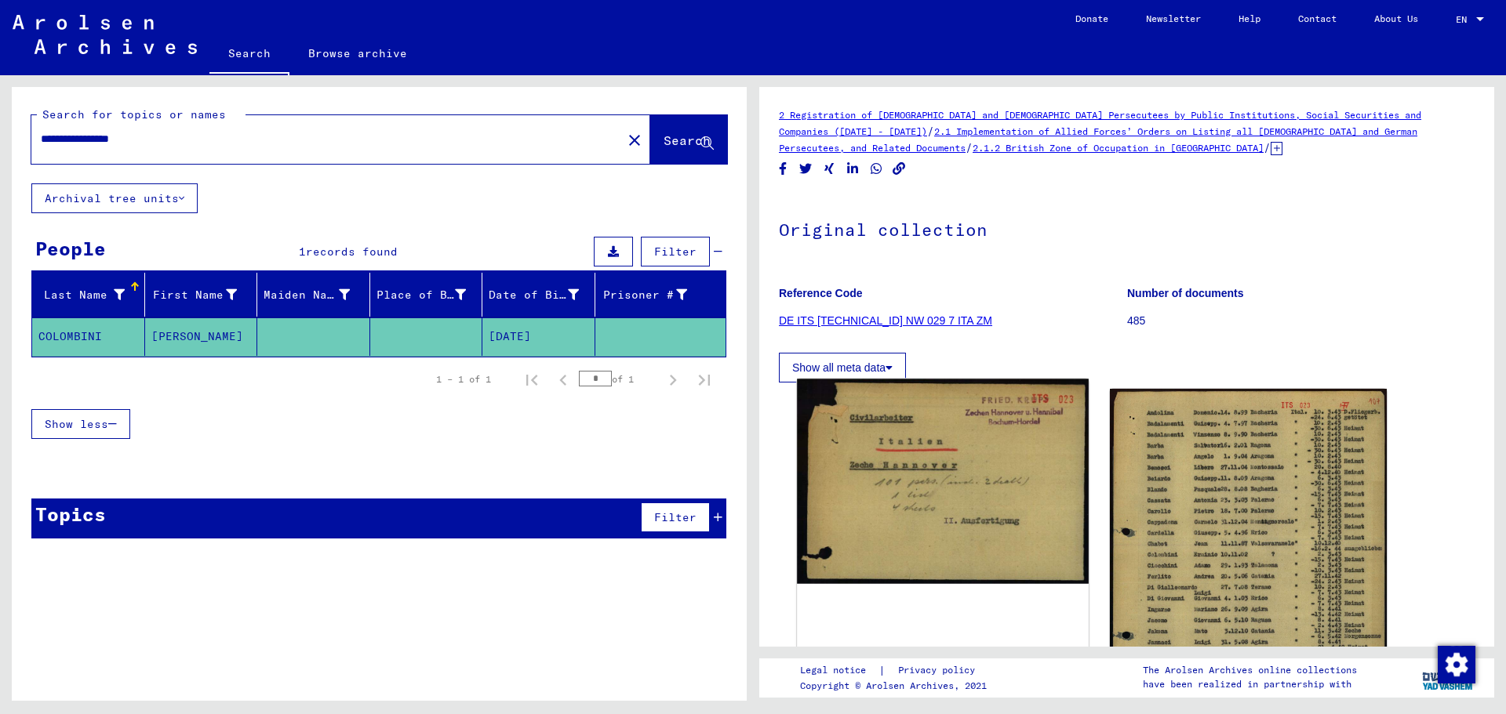
click at [924, 459] on img at bounding box center [942, 481] width 291 height 205
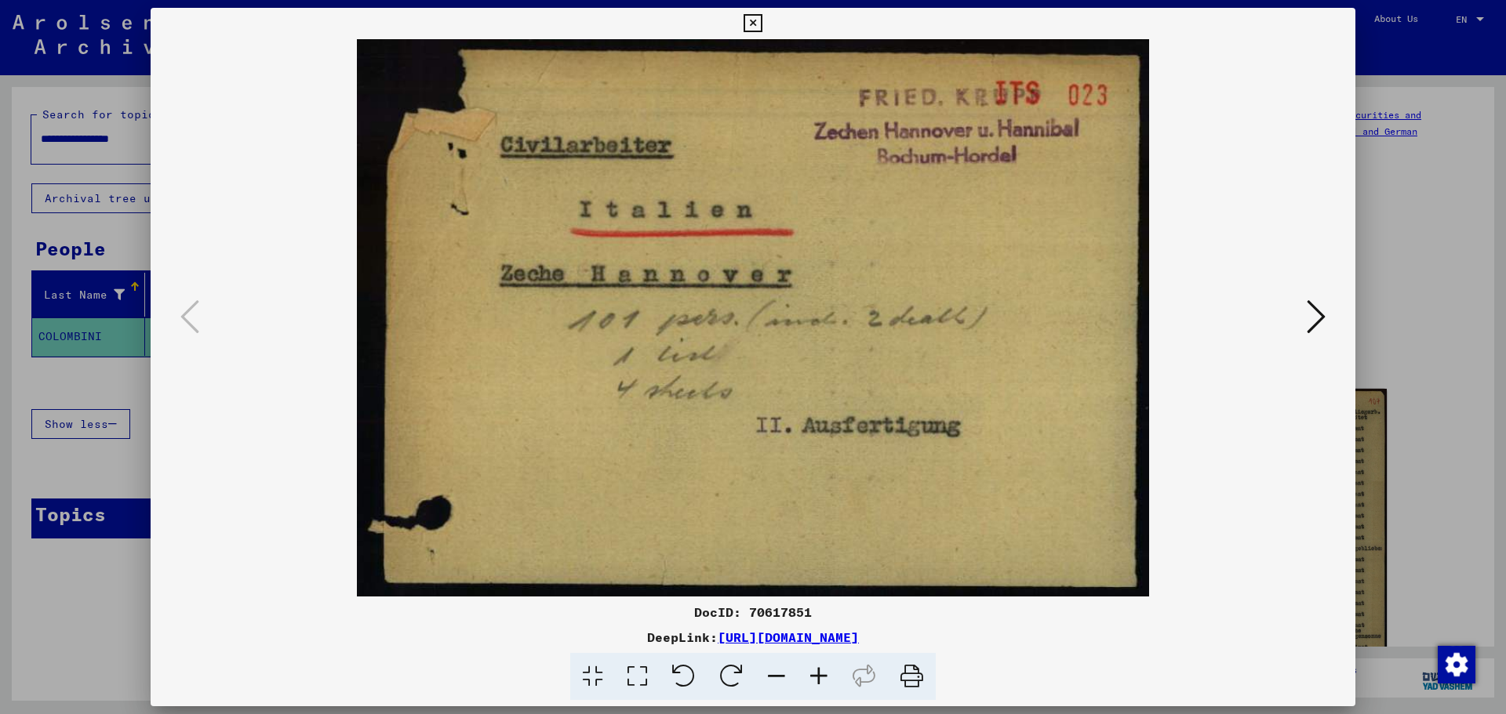
click at [745, 20] on icon at bounding box center [752, 23] width 18 height 19
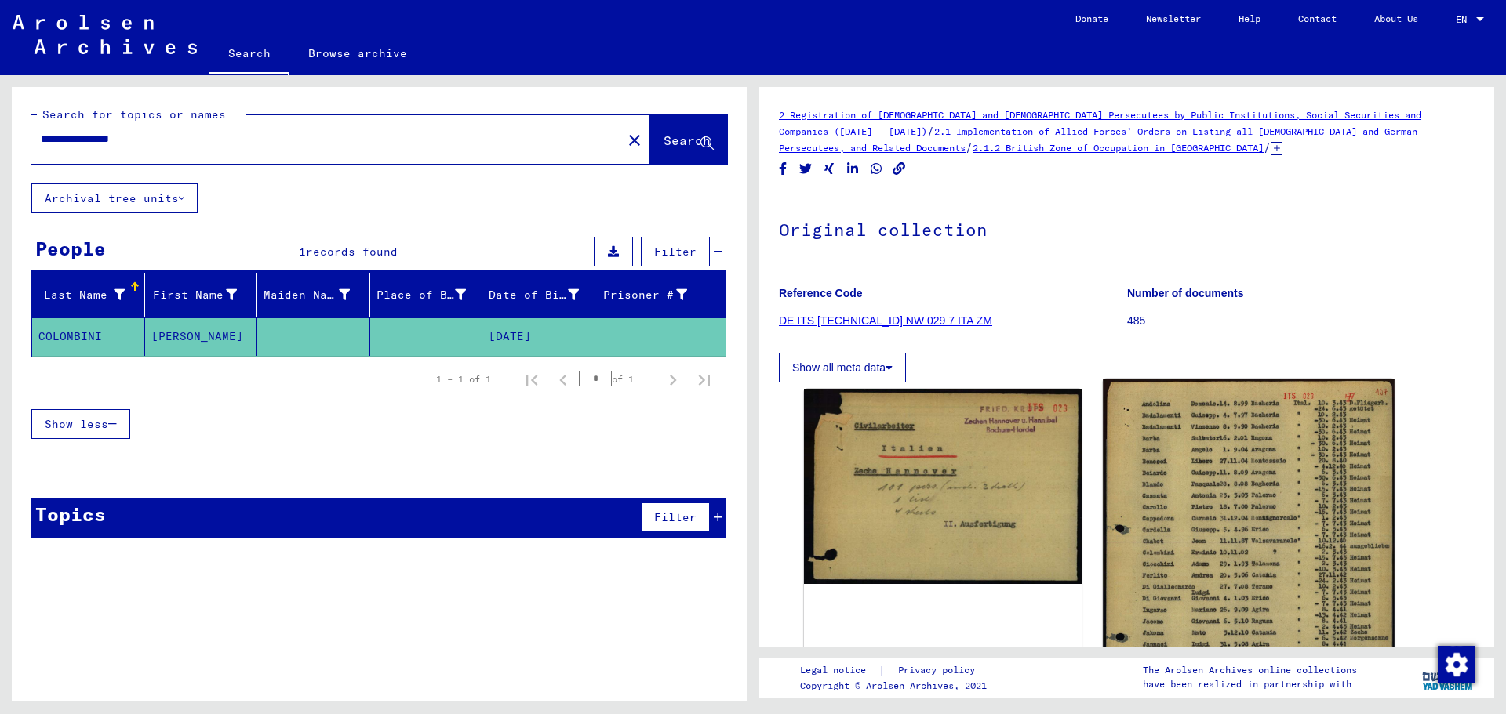
click at [1216, 527] on img at bounding box center [1248, 581] width 291 height 405
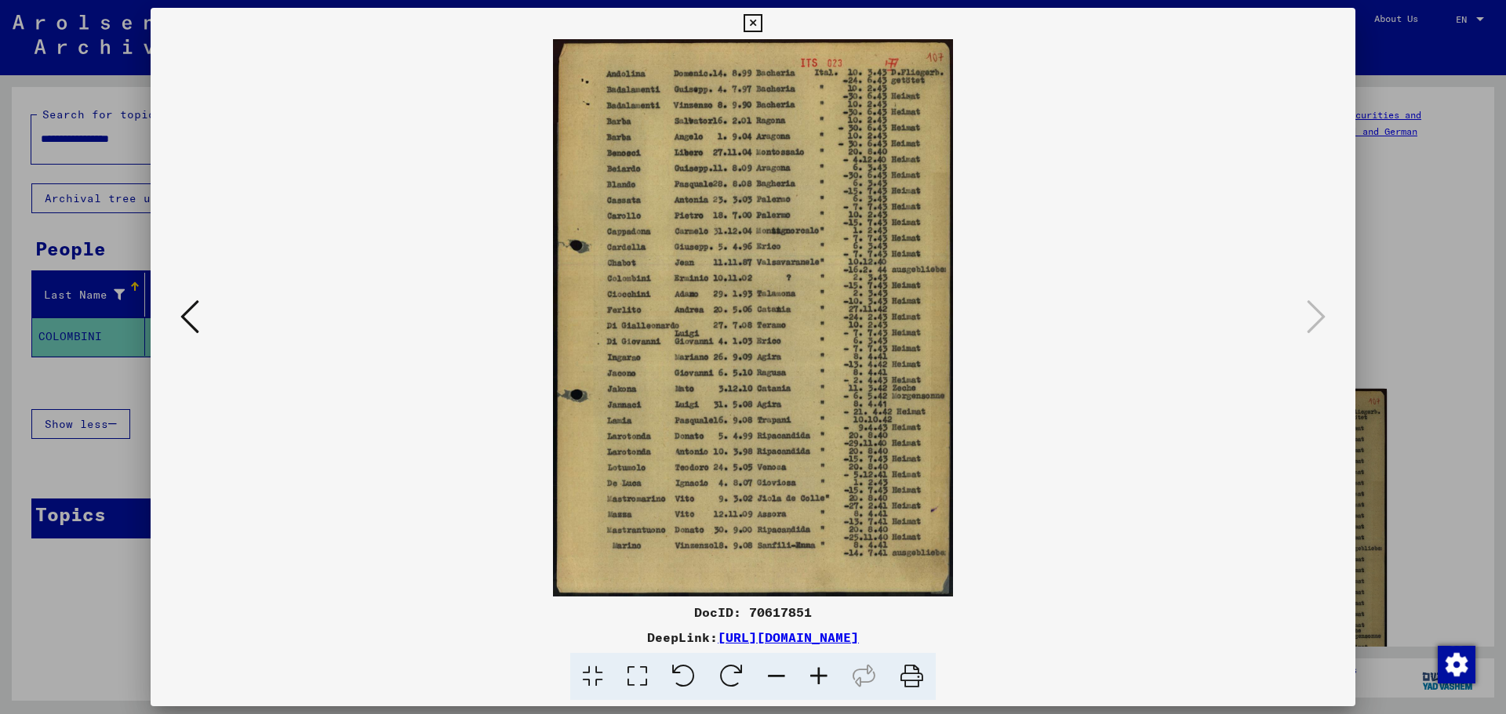
click at [813, 677] on icon at bounding box center [819, 677] width 42 height 48
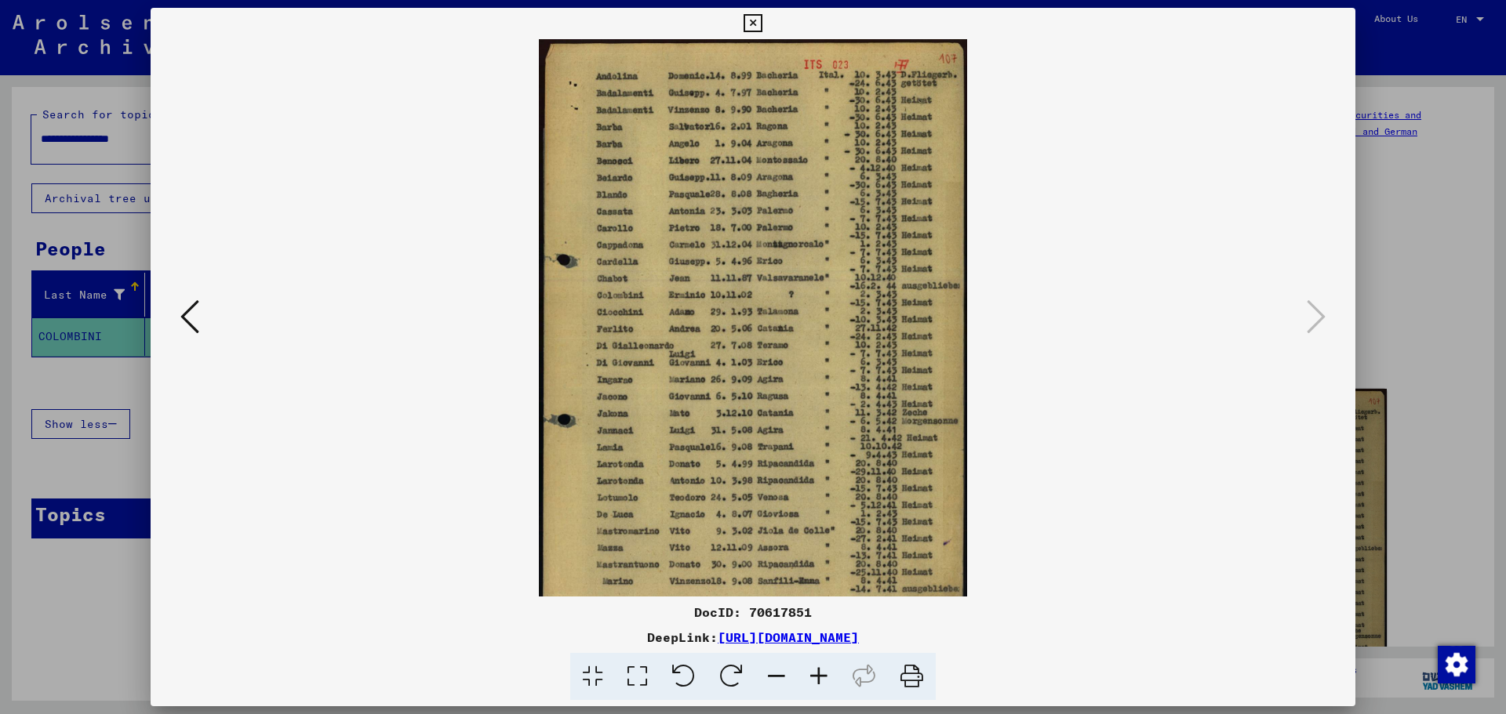
click at [813, 677] on icon at bounding box center [819, 677] width 42 height 48
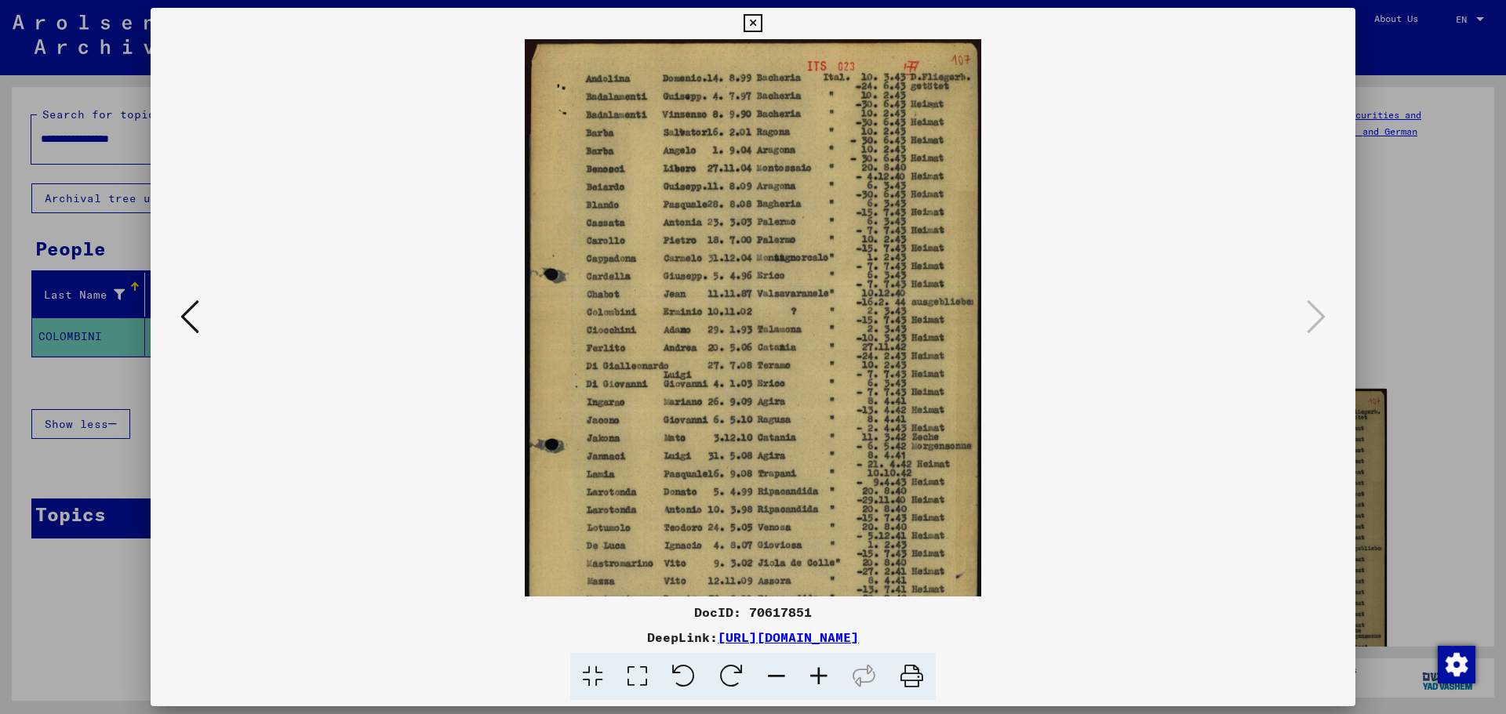
click at [813, 677] on icon at bounding box center [819, 677] width 42 height 48
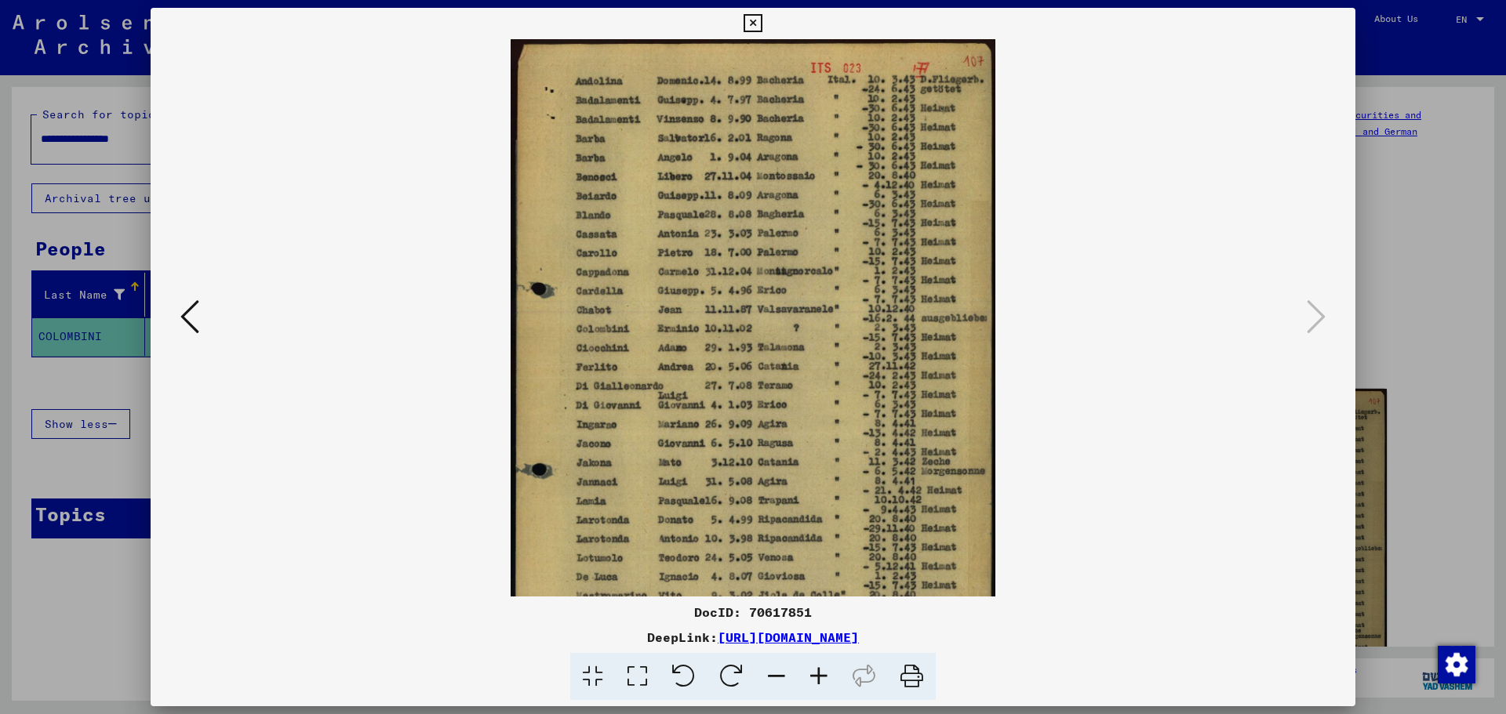
click at [813, 677] on icon at bounding box center [819, 677] width 42 height 48
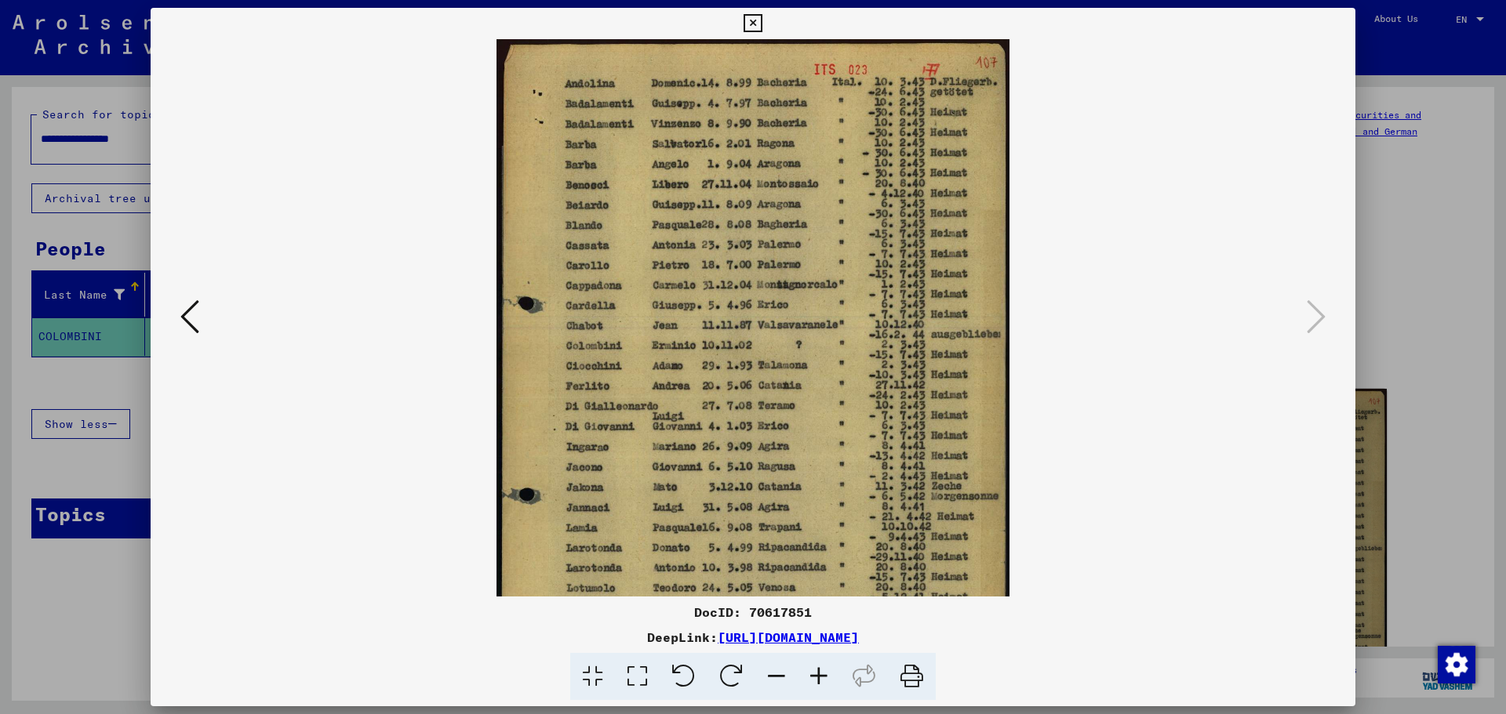
click at [813, 677] on icon at bounding box center [819, 677] width 42 height 48
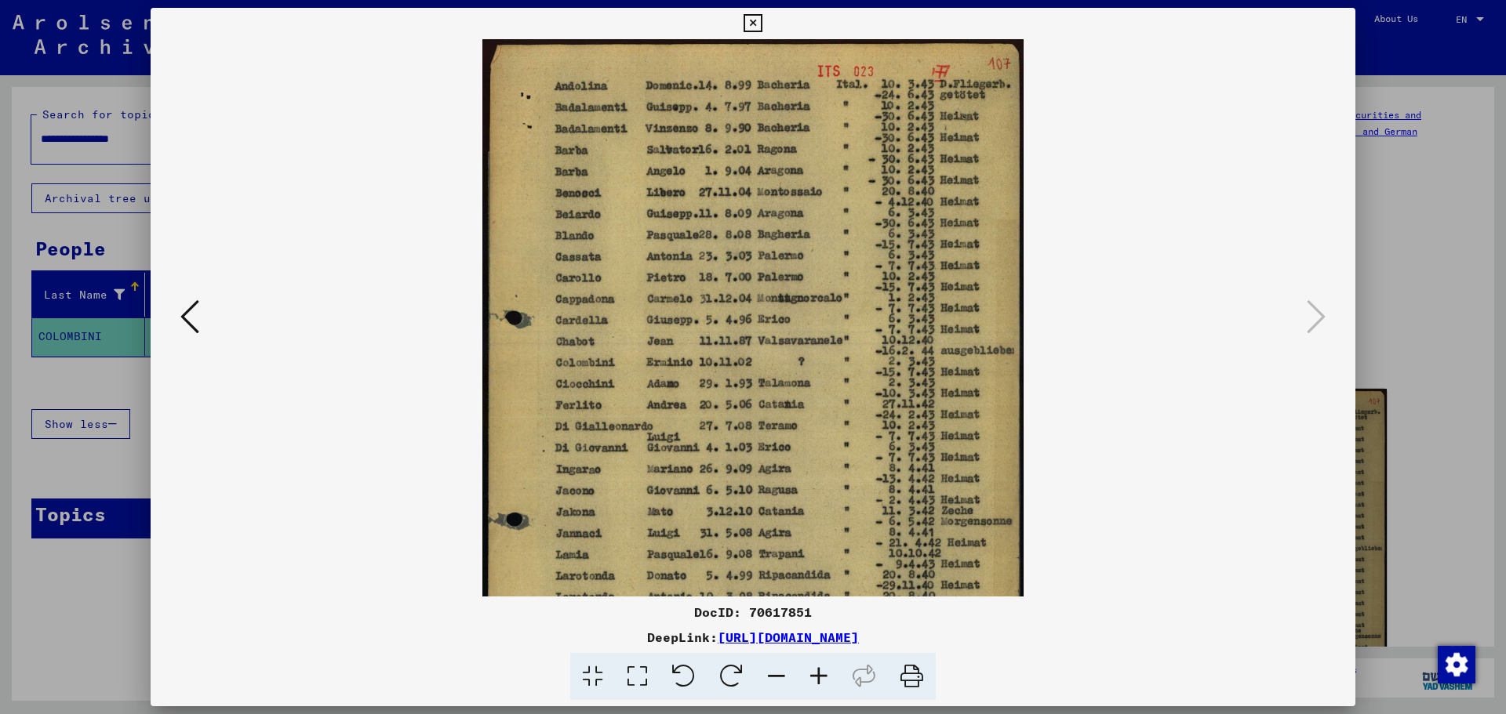
click at [813, 677] on icon at bounding box center [819, 677] width 42 height 48
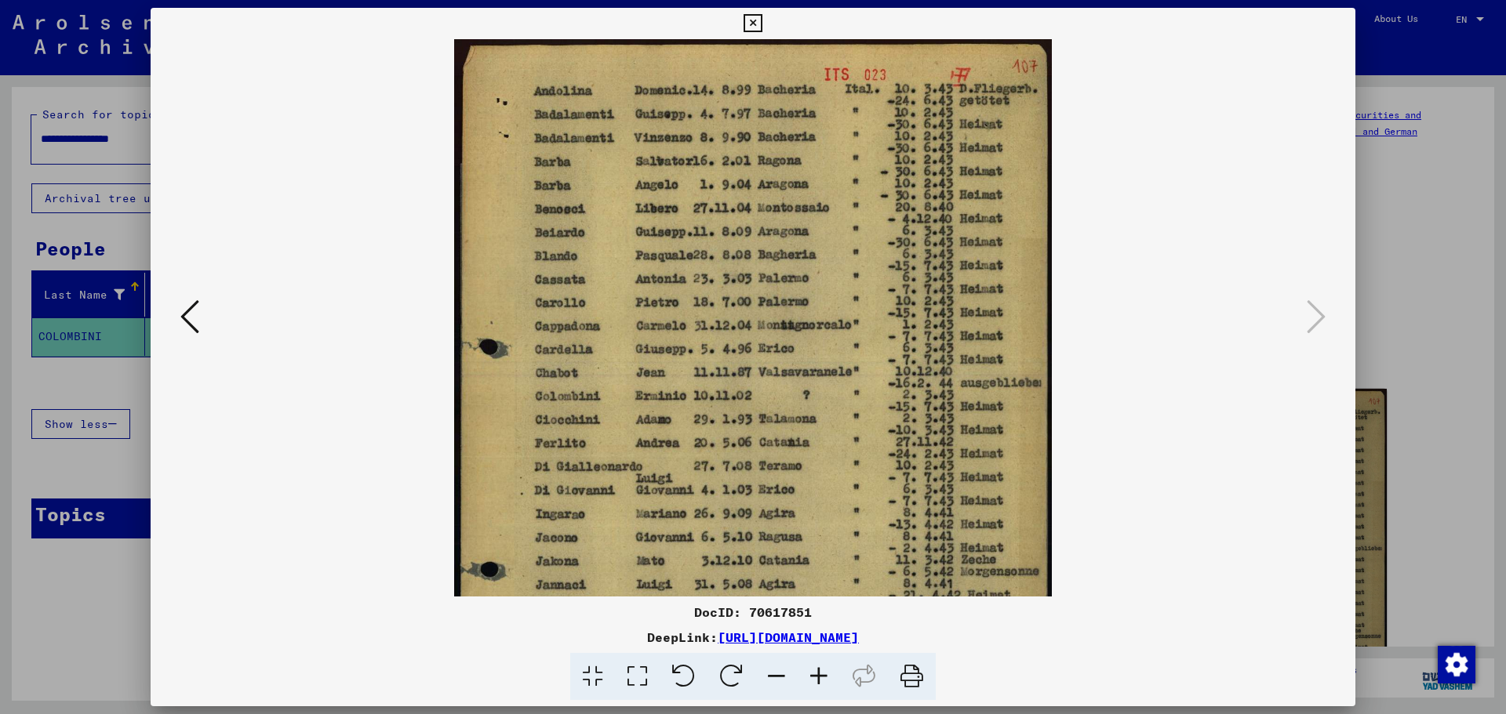
click at [813, 677] on icon at bounding box center [819, 677] width 42 height 48
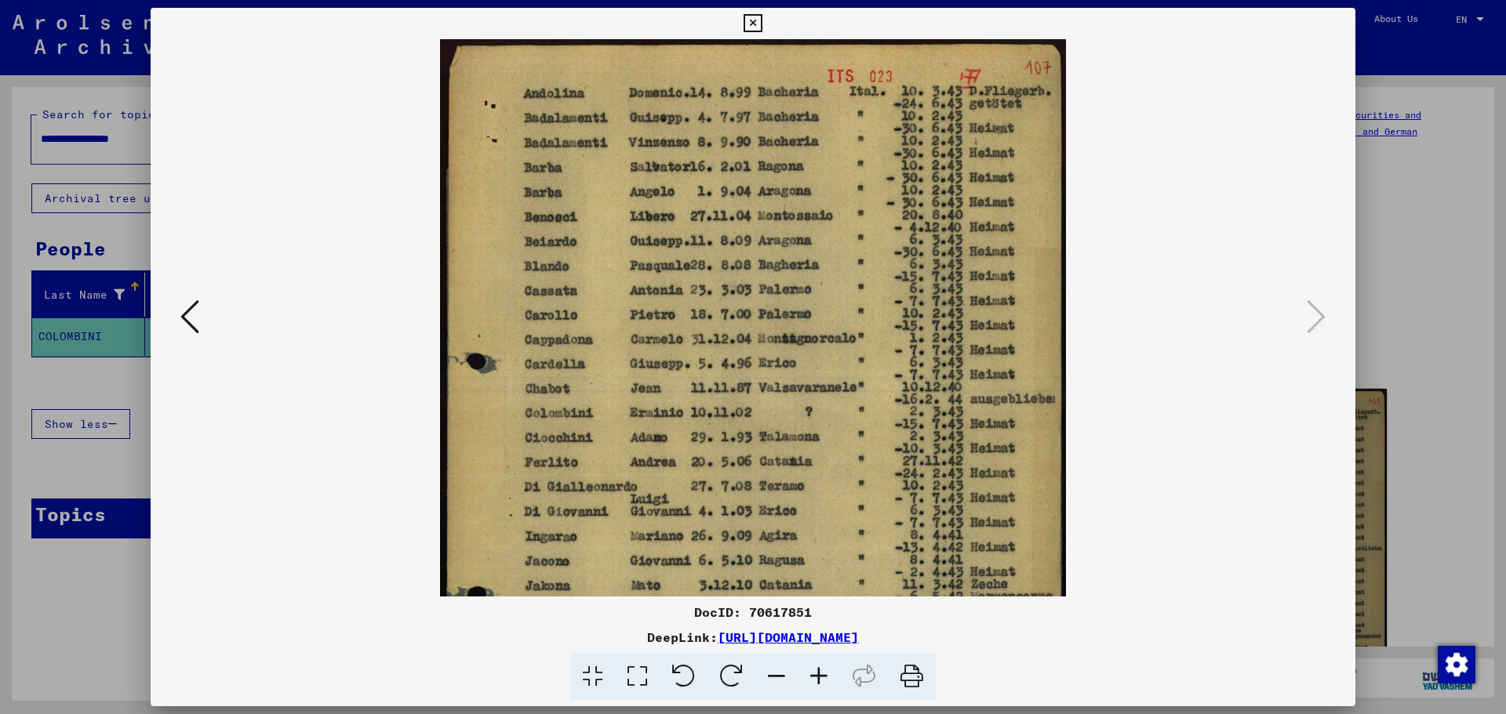
click at [813, 677] on icon at bounding box center [819, 677] width 42 height 48
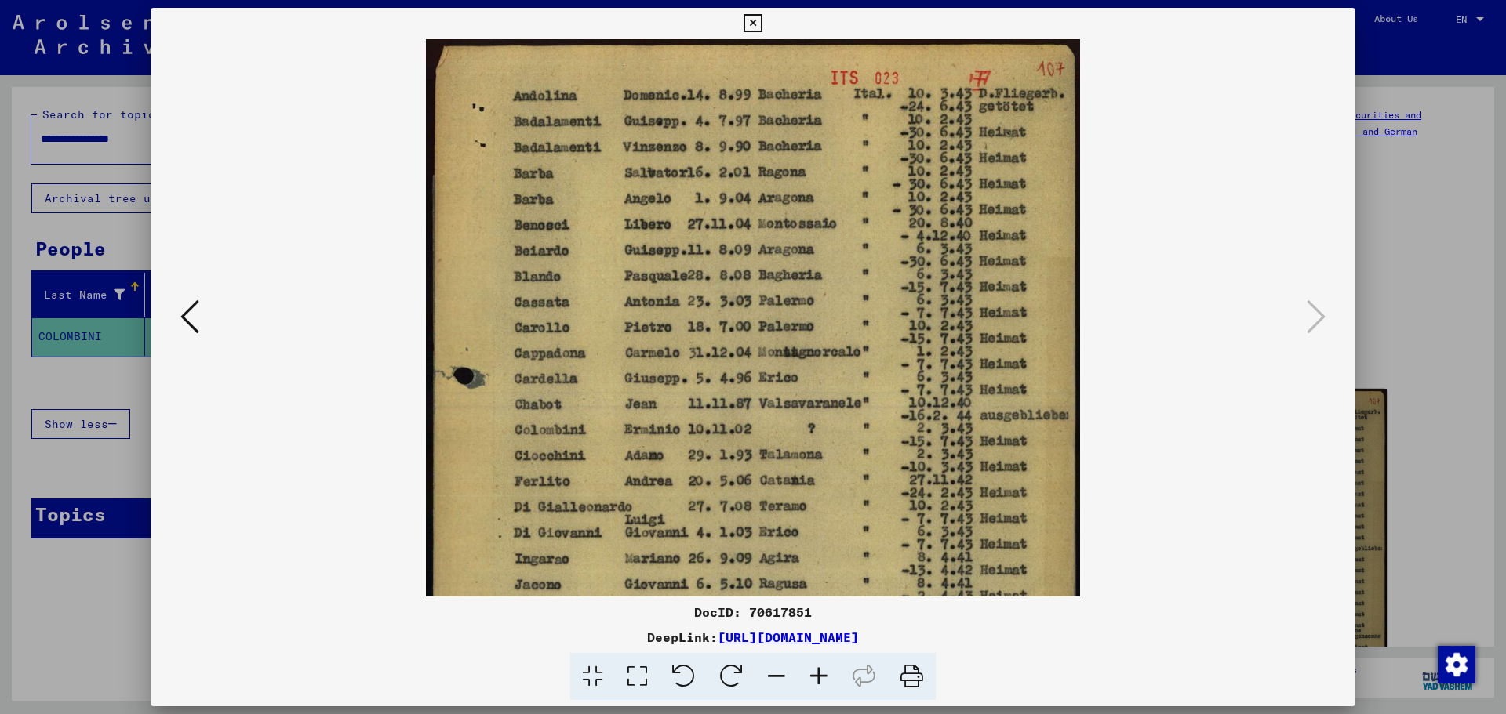
click at [761, 24] on icon at bounding box center [752, 23] width 18 height 19
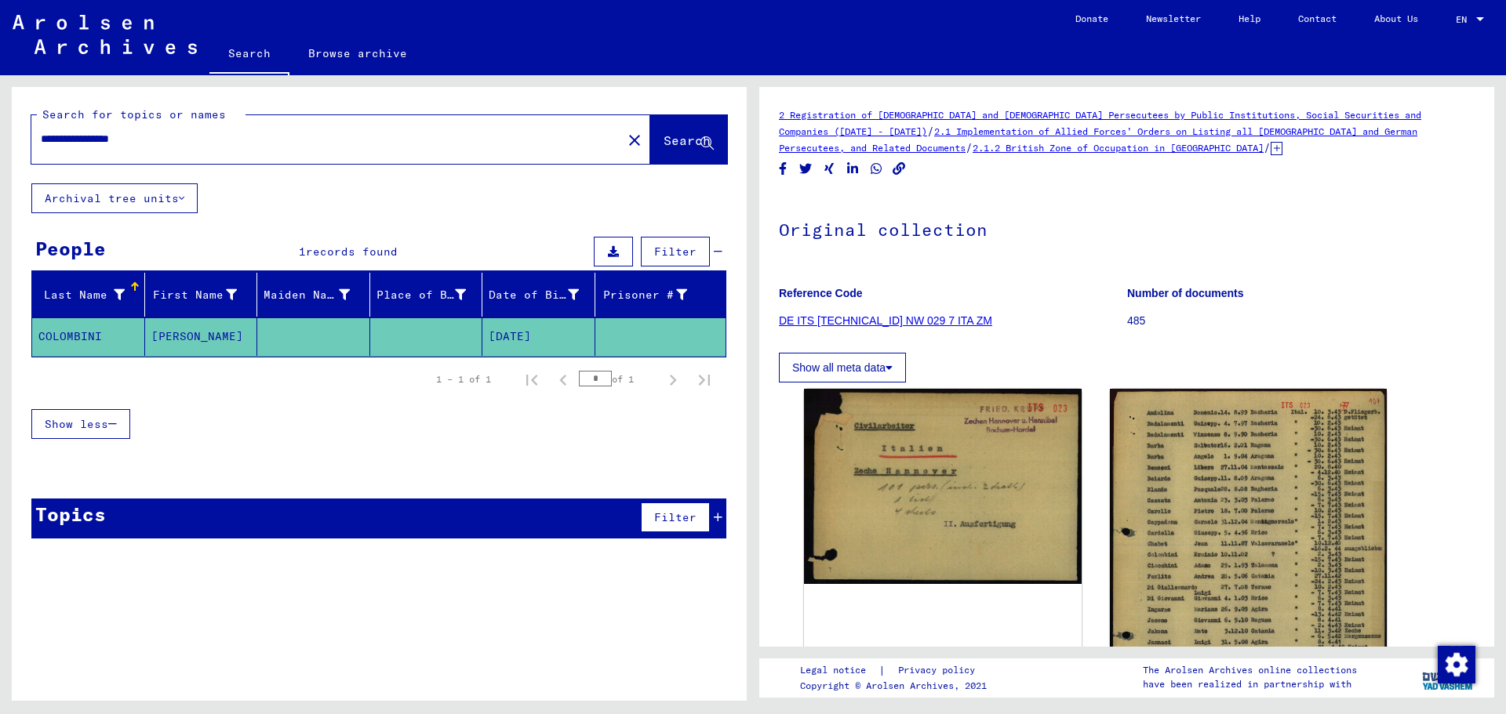
click at [185, 149] on div "**********" at bounding box center [321, 139] width 581 height 35
drag, startPoint x: 190, startPoint y: 145, endPoint x: 9, endPoint y: 148, distance: 180.4
click at [9, 148] on div "**********" at bounding box center [376, 388] width 753 height 626
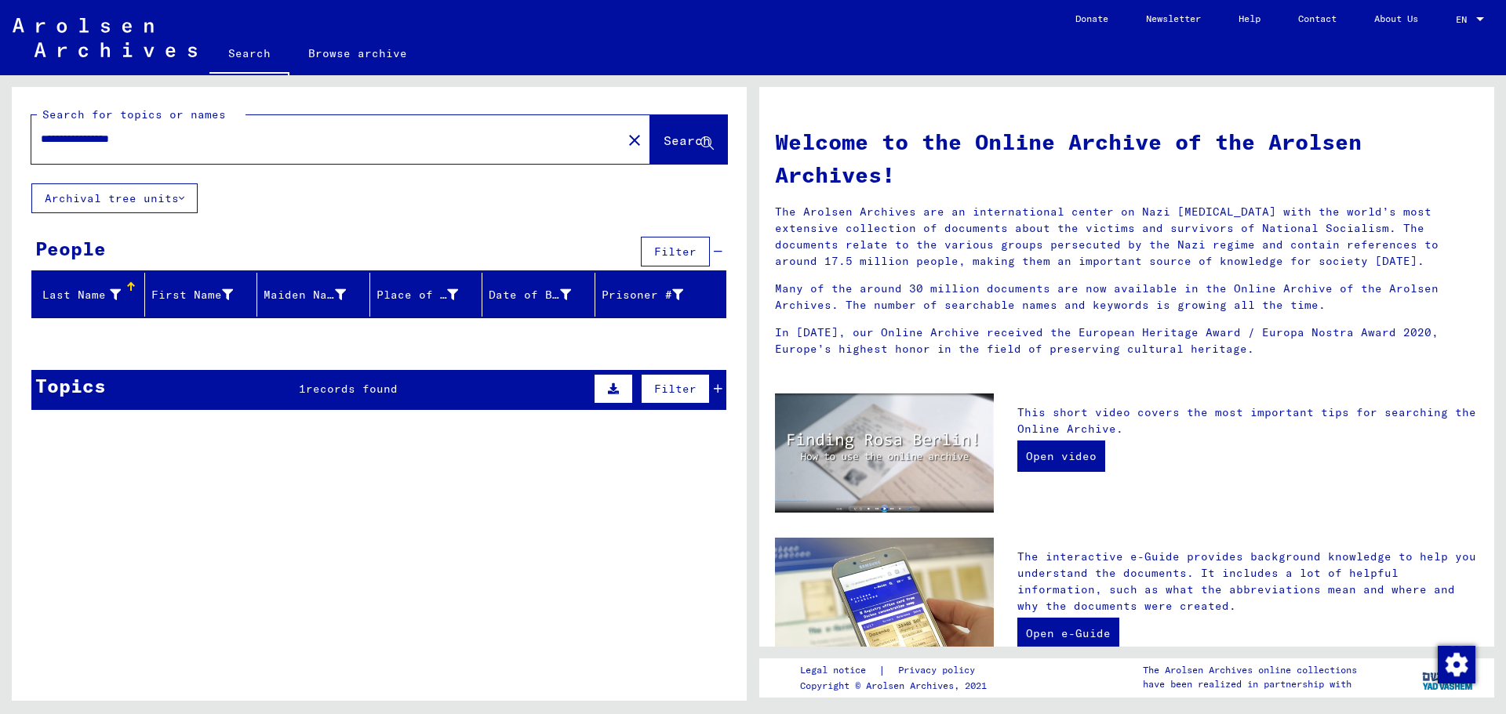
click at [312, 398] on div "Topics 1 records found Filter" at bounding box center [378, 390] width 695 height 40
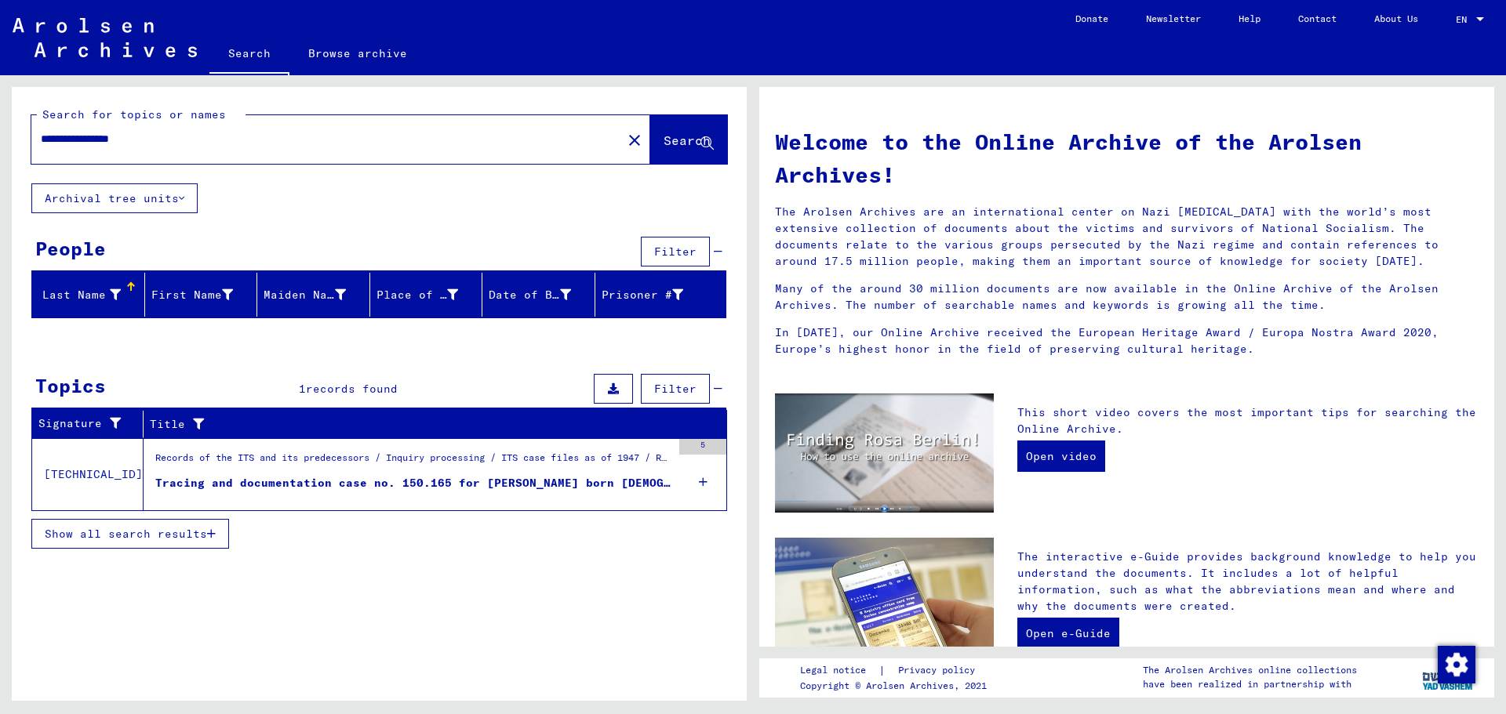
click at [703, 483] on icon at bounding box center [703, 482] width 9 height 55
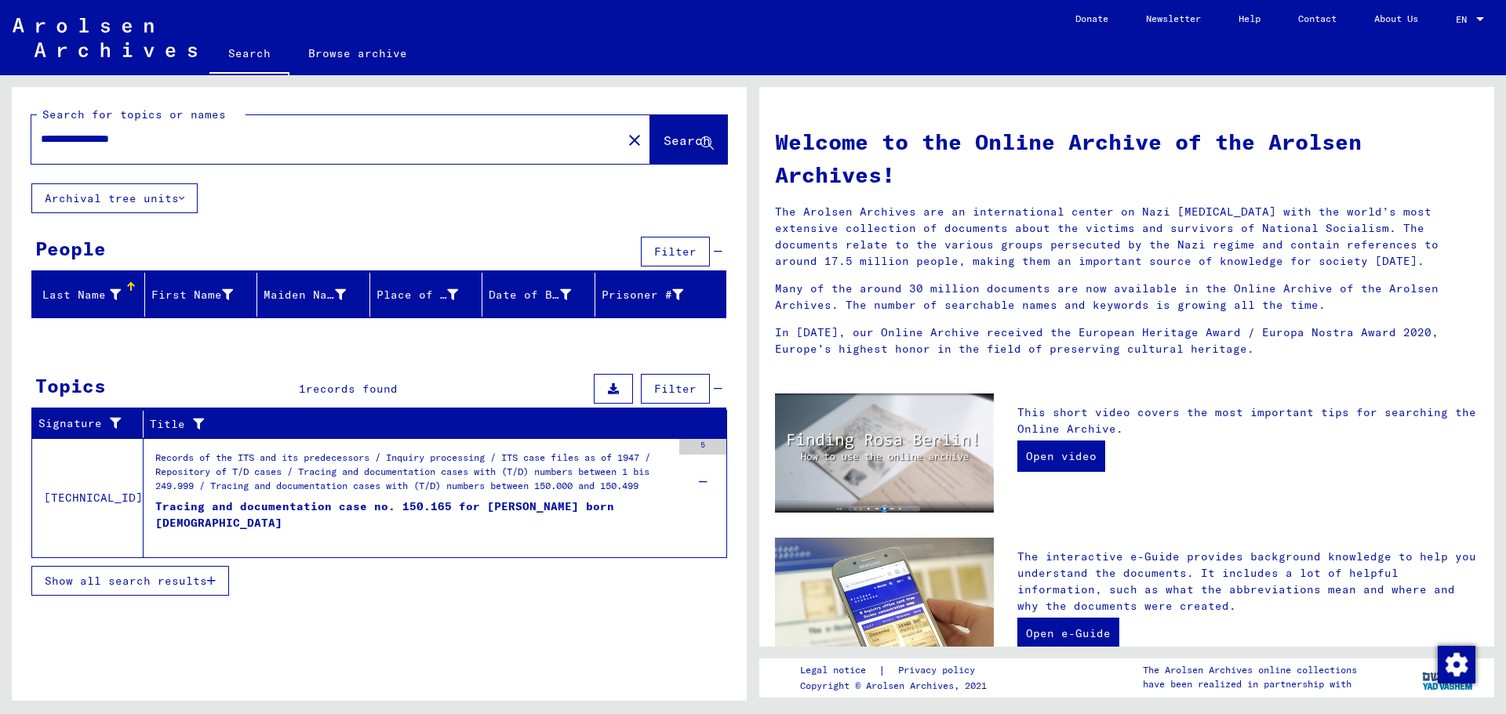
click at [210, 577] on icon "button" at bounding box center [211, 581] width 9 height 11
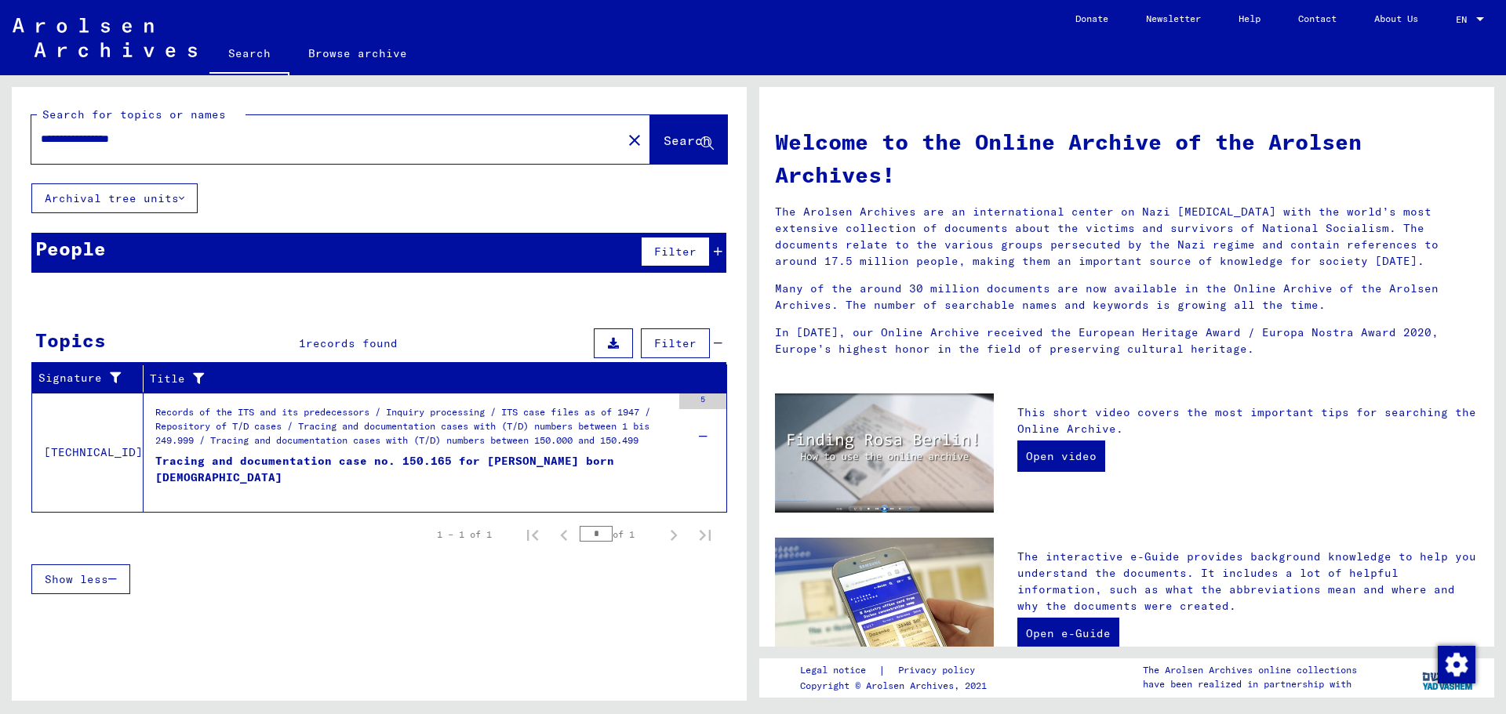
click at [187, 198] on button "Archival tree units" at bounding box center [114, 199] width 166 height 30
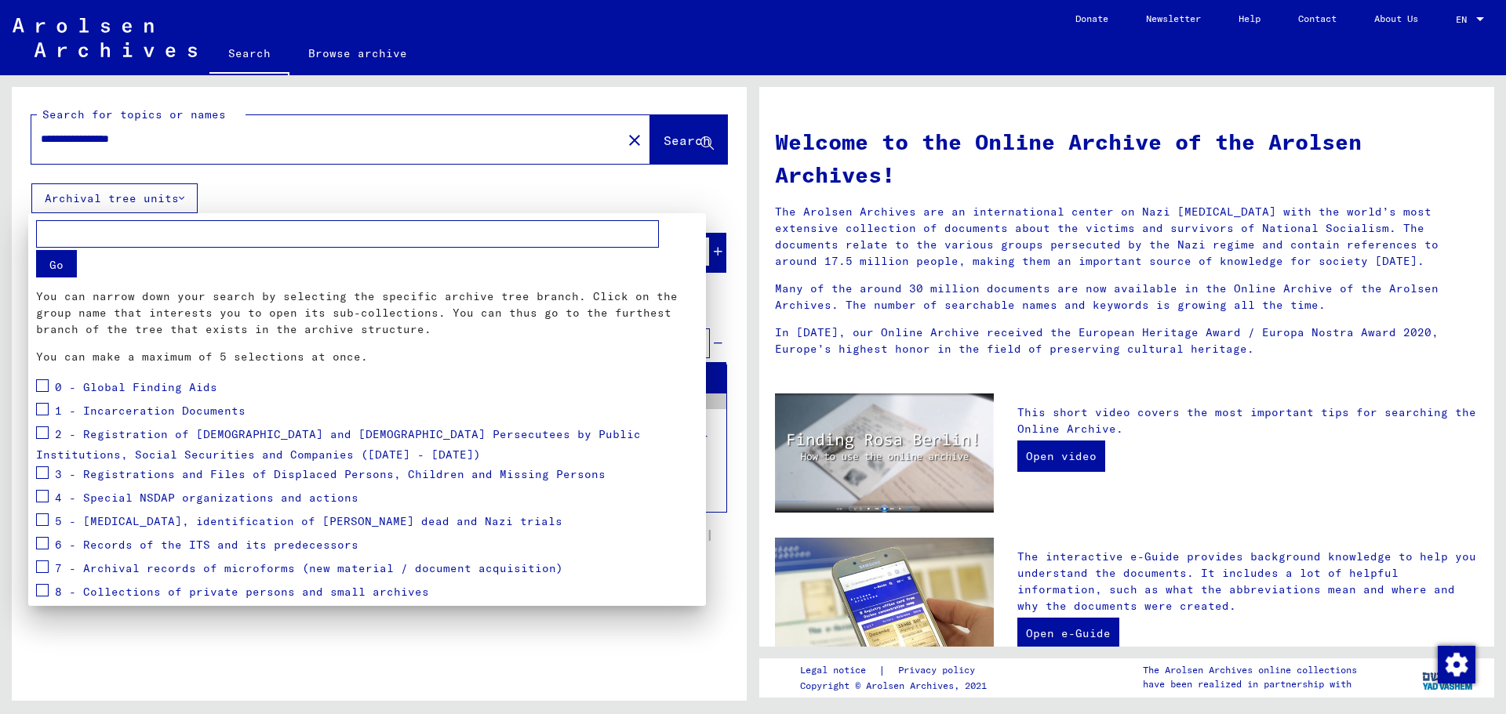
click at [686, 143] on div at bounding box center [753, 357] width 1506 height 714
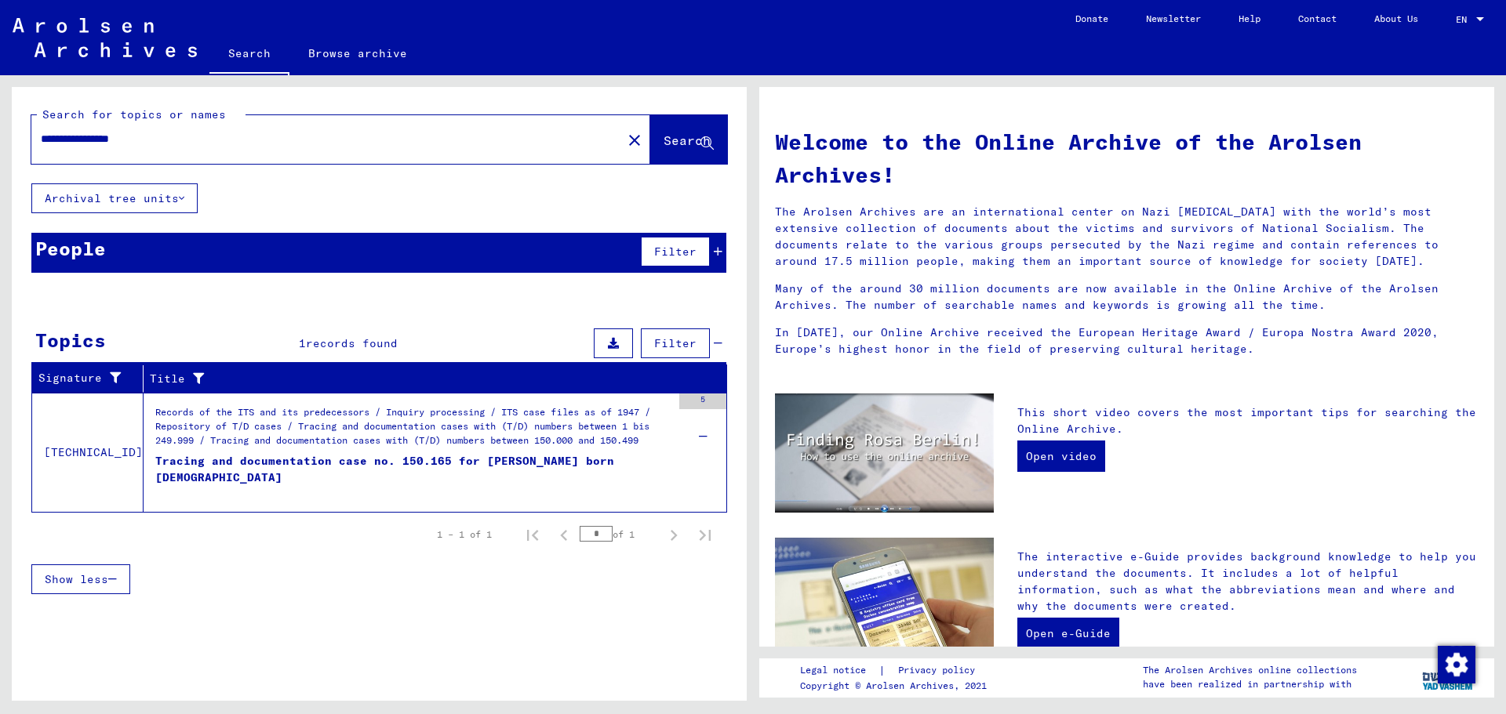
click at [442, 456] on div "Tracing and documentation case no. 150.165 for [PERSON_NAME] born [DEMOGRAPHIC_…" at bounding box center [413, 476] width 516 height 47
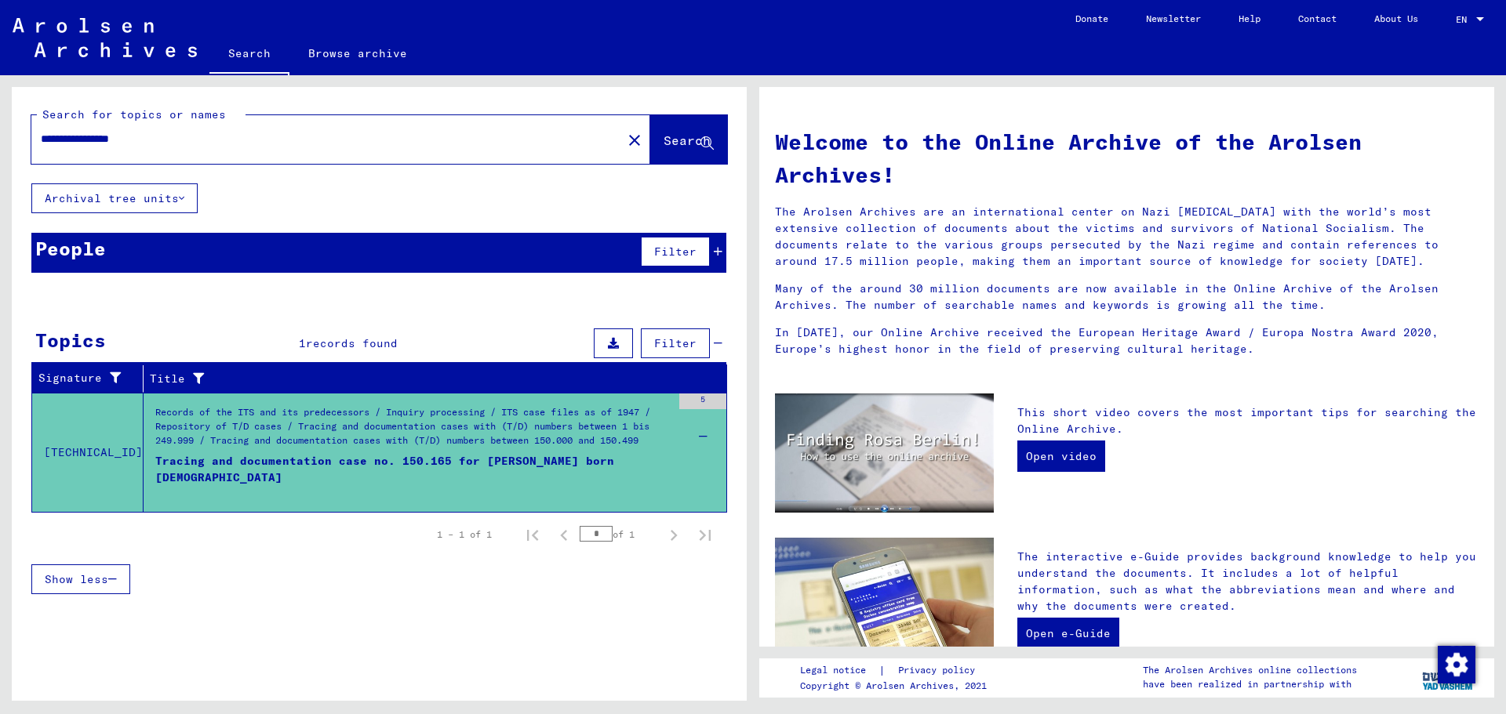
click at [0, 104] on div "**********" at bounding box center [376, 388] width 753 height 626
type input "**********"
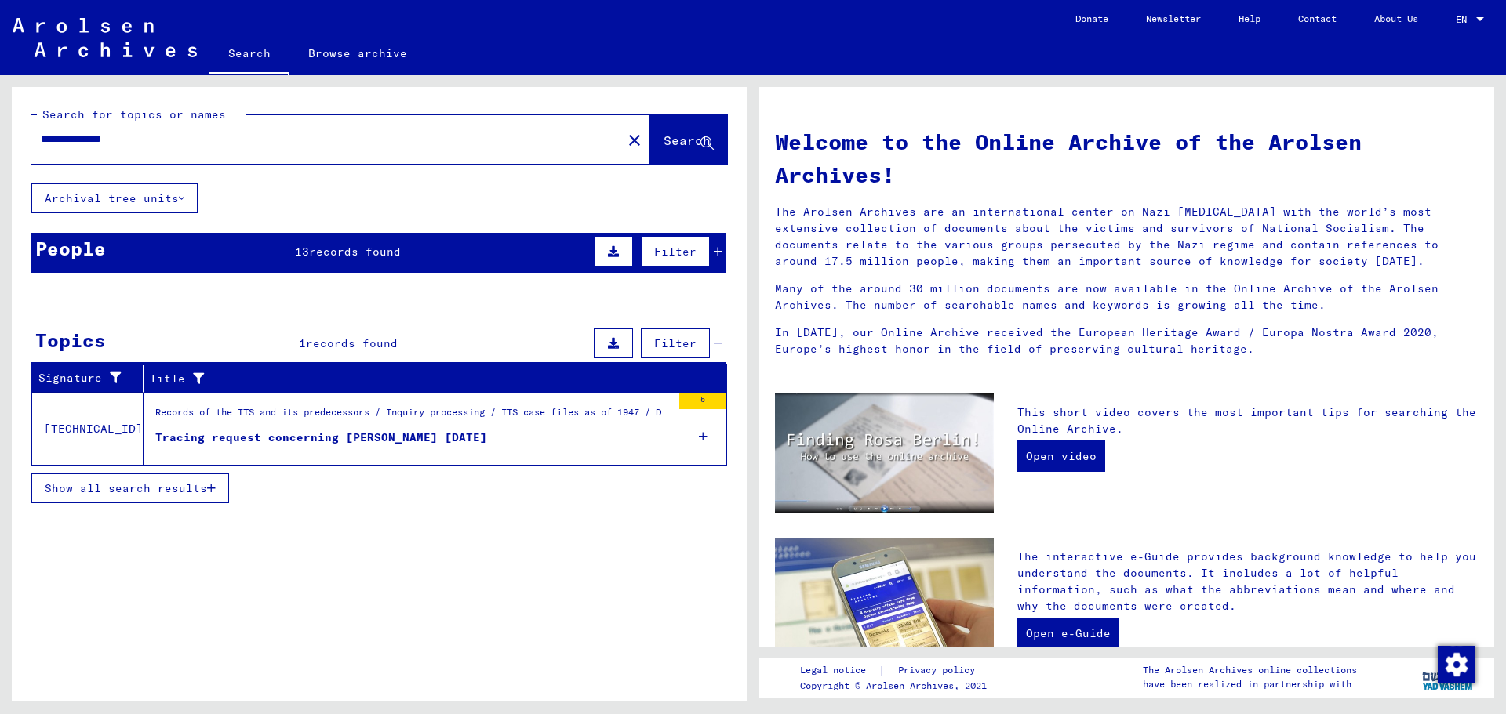
click at [704, 437] on mat-cell at bounding box center [660, 452] width 131 height 38
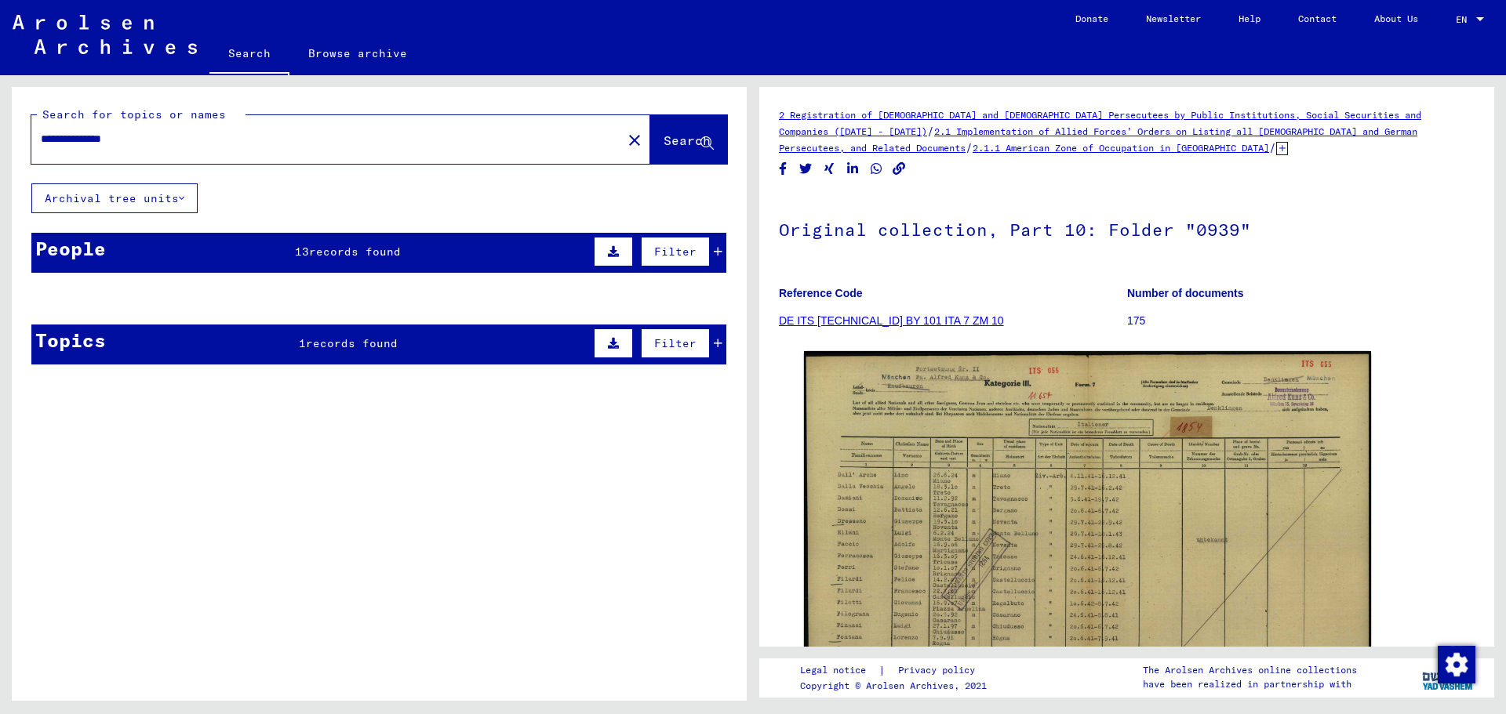
click at [347, 256] on span "records found" at bounding box center [355, 252] width 92 height 14
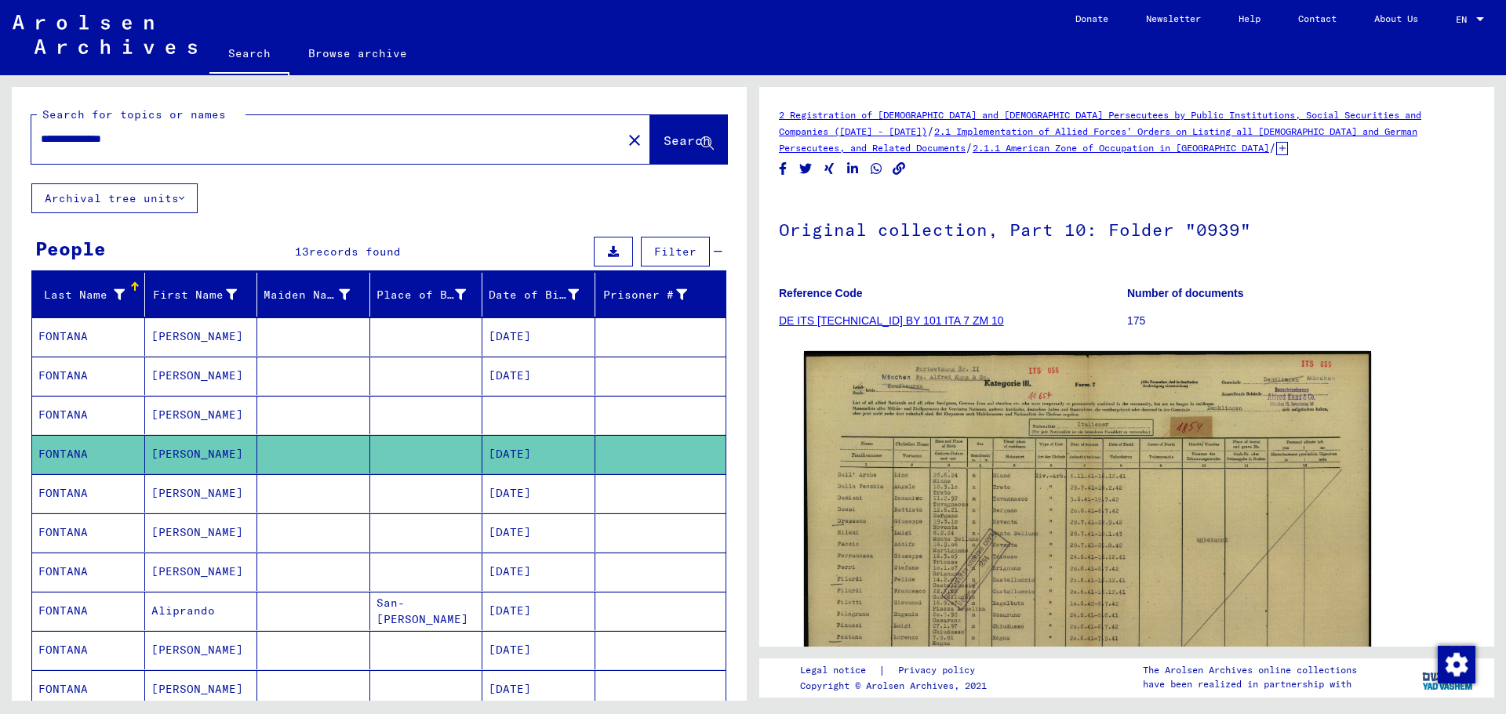
click at [508, 344] on mat-cell "[DATE]" at bounding box center [538, 337] width 113 height 38
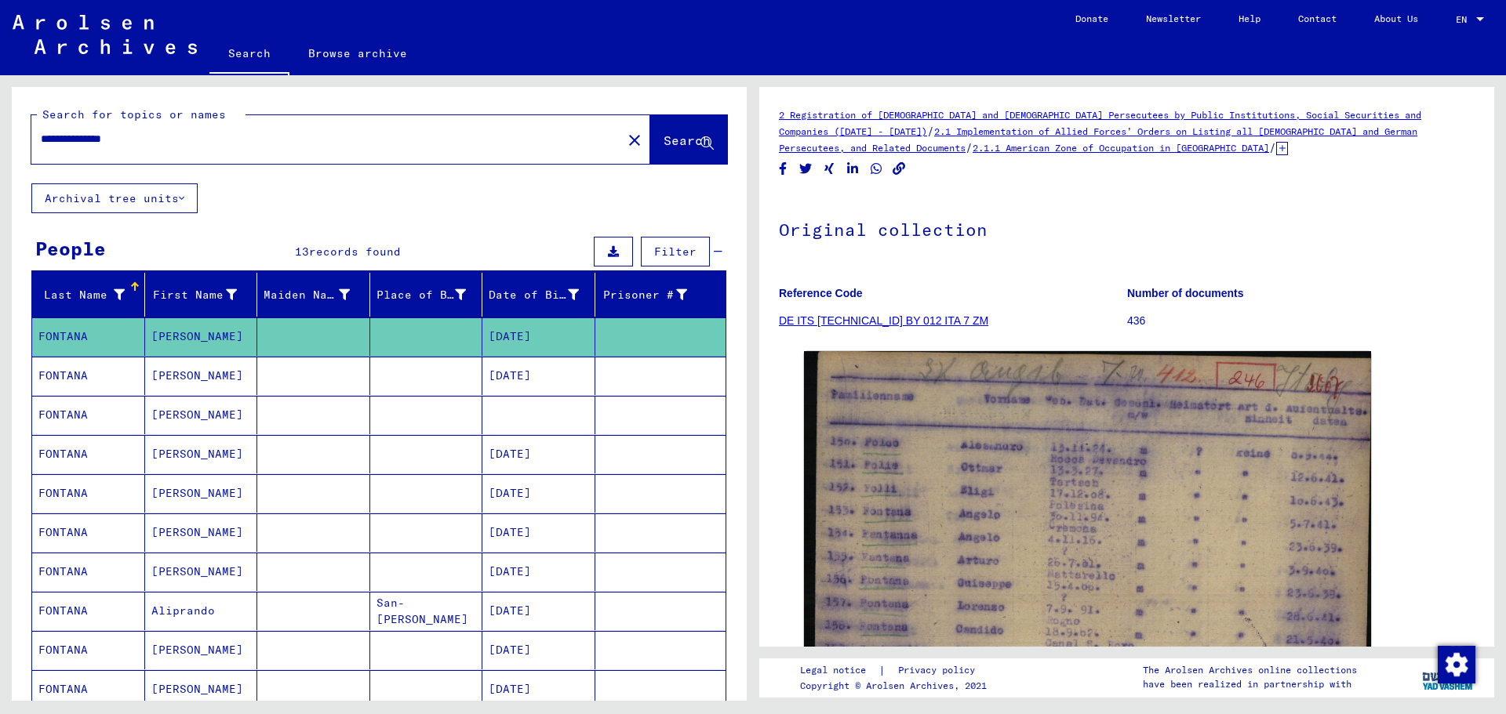
click at [507, 376] on mat-cell "[DATE]" at bounding box center [538, 376] width 113 height 38
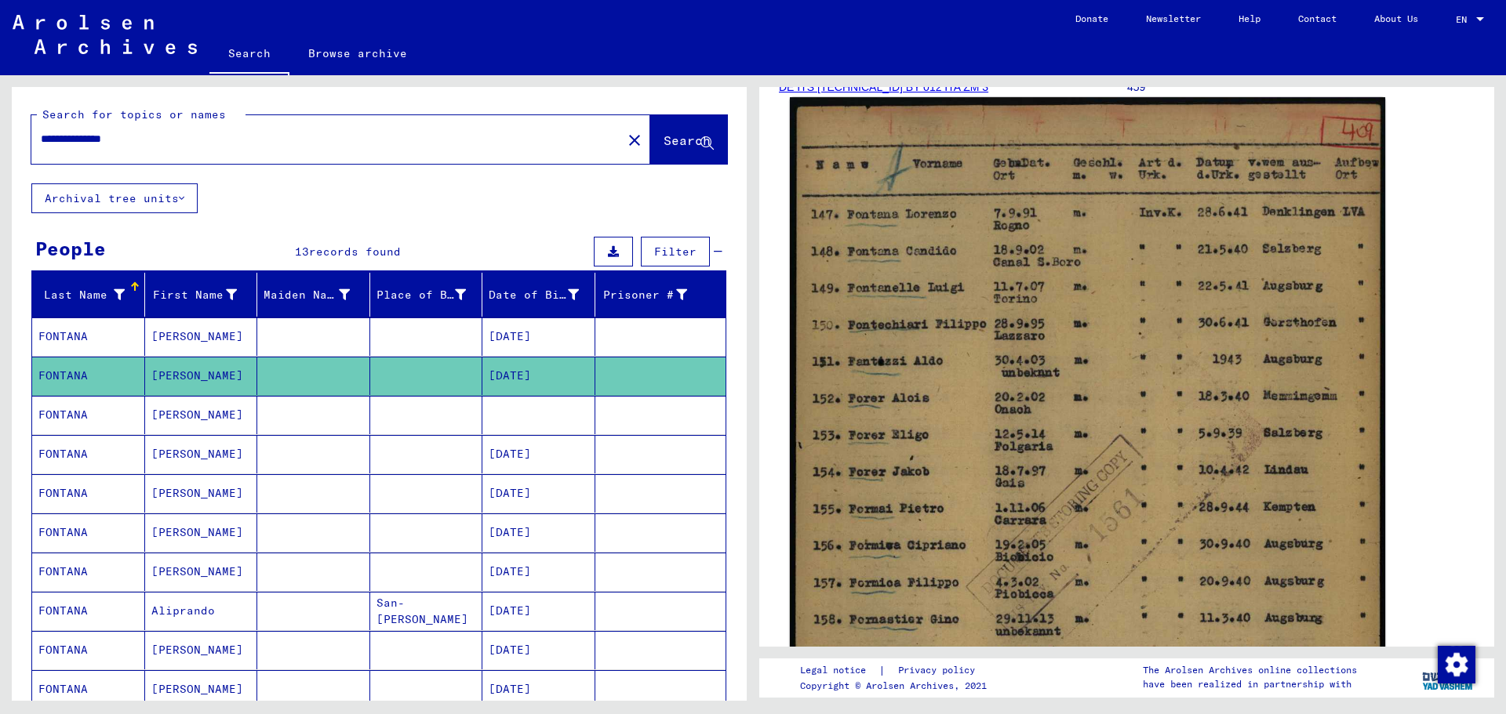
scroll to position [235, 0]
